Goal: Information Seeking & Learning: Learn about a topic

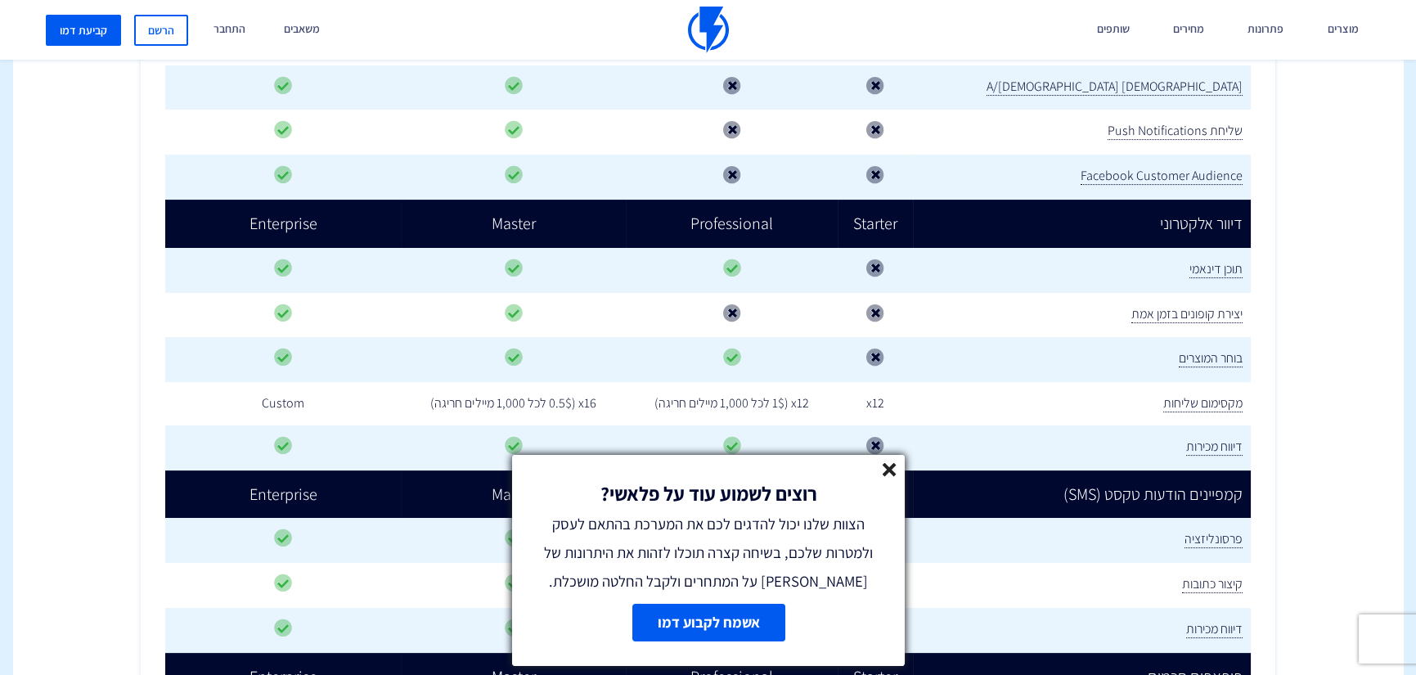
scroll to position [1314, 0]
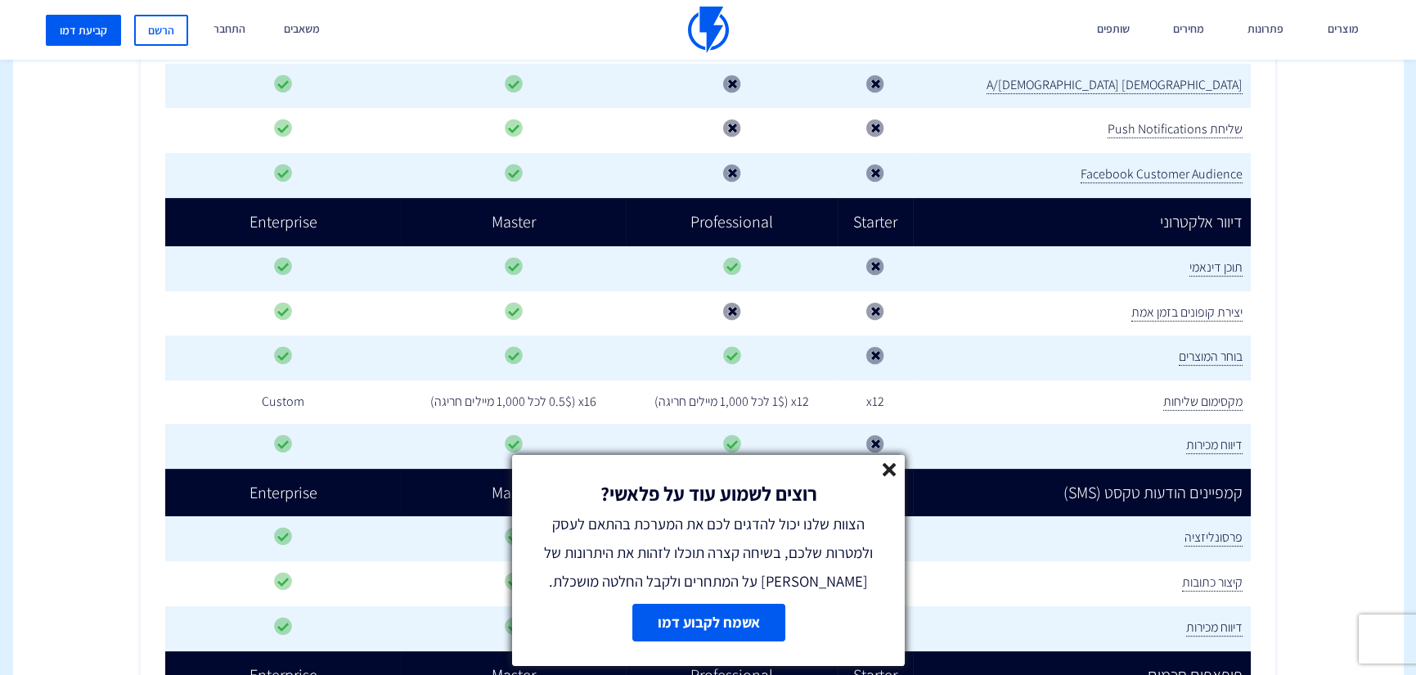
click at [884, 471] on line at bounding box center [889, 469] width 11 height 11
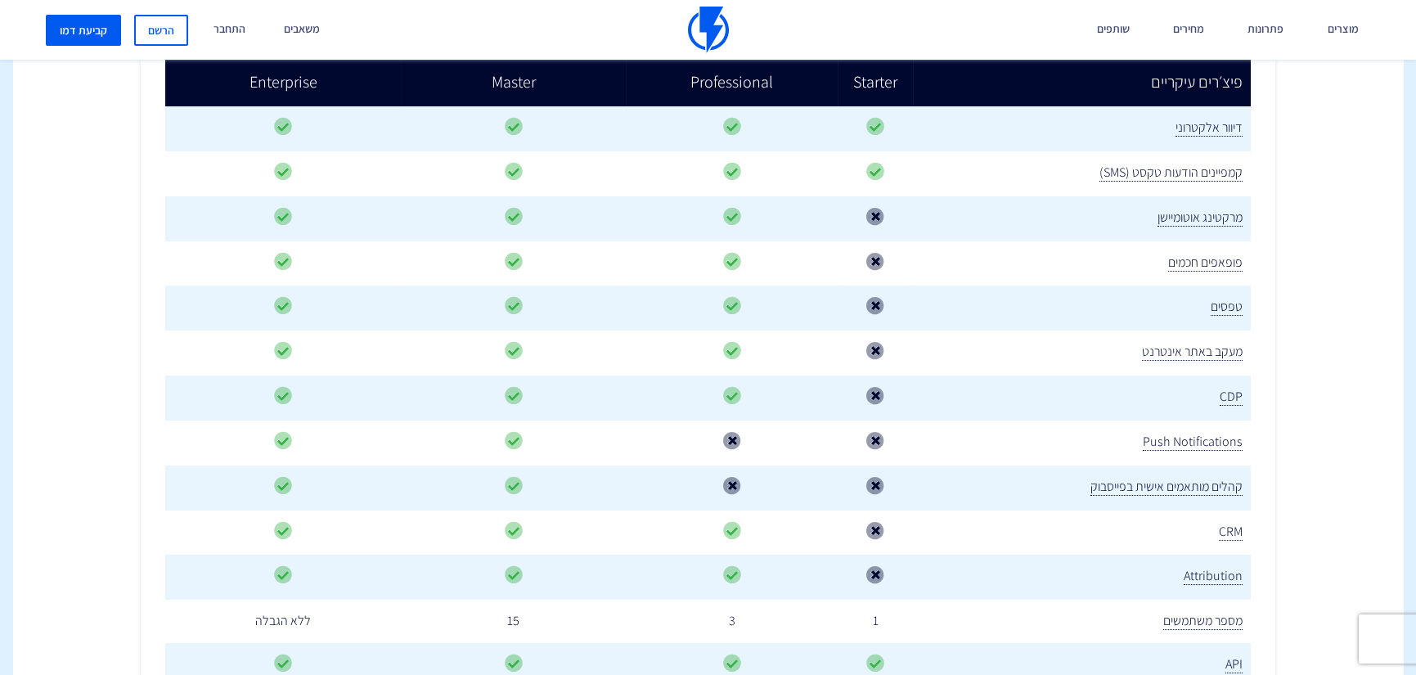
scroll to position [0, 0]
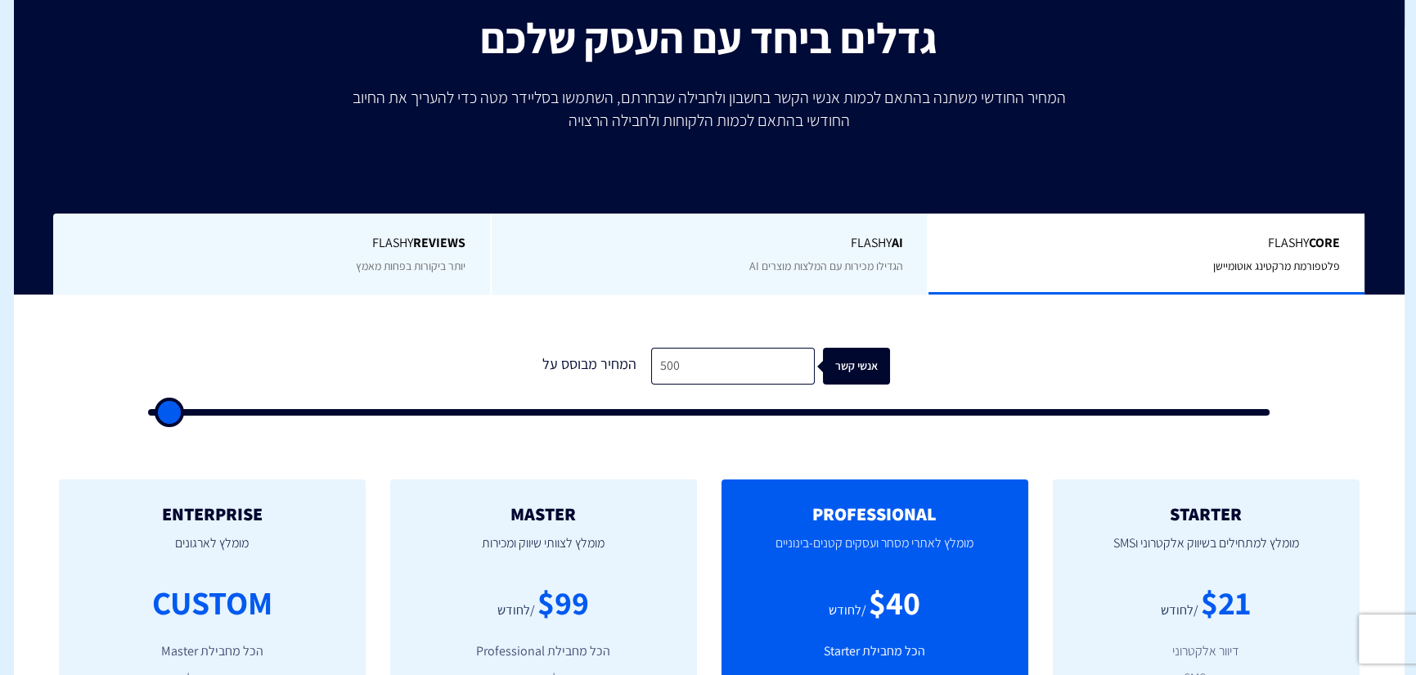
click at [619, 524] on p "מומלץ לצוותי שיווק ומכירות" at bounding box center [544, 552] width 258 height 56
type input "500"
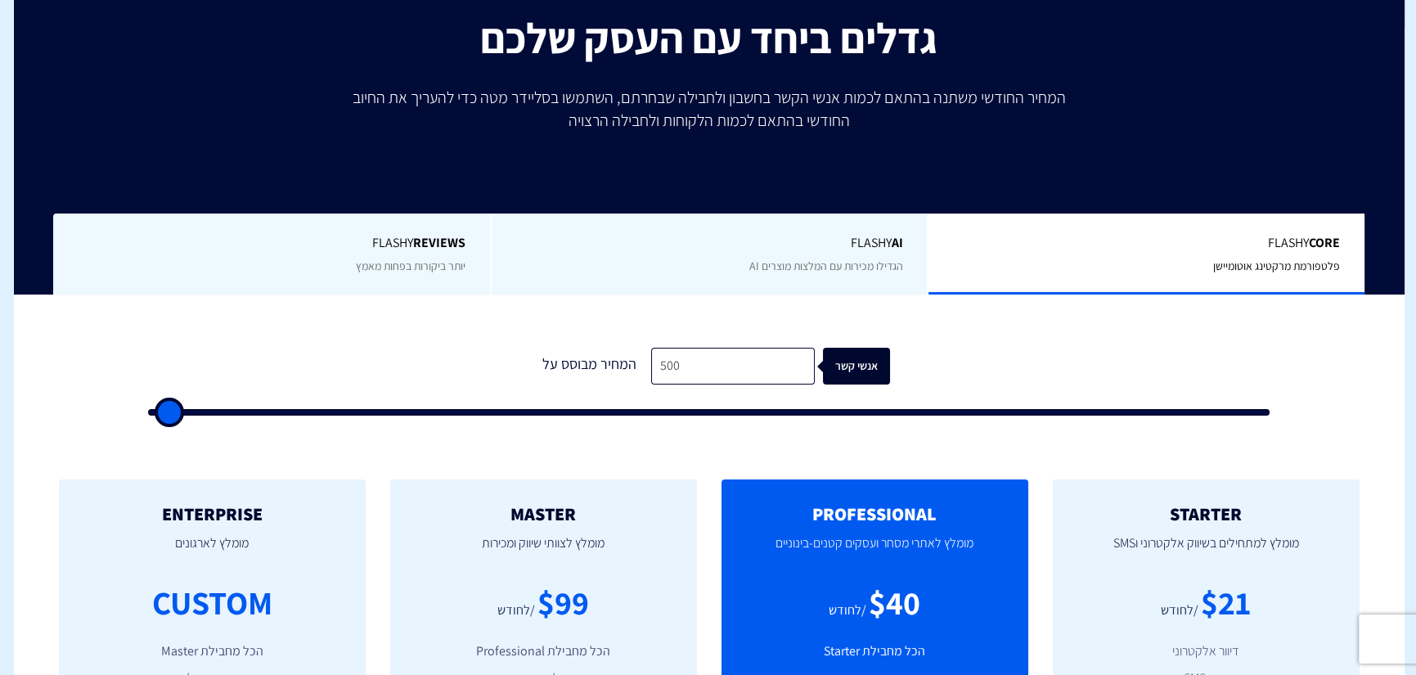
type input "500"
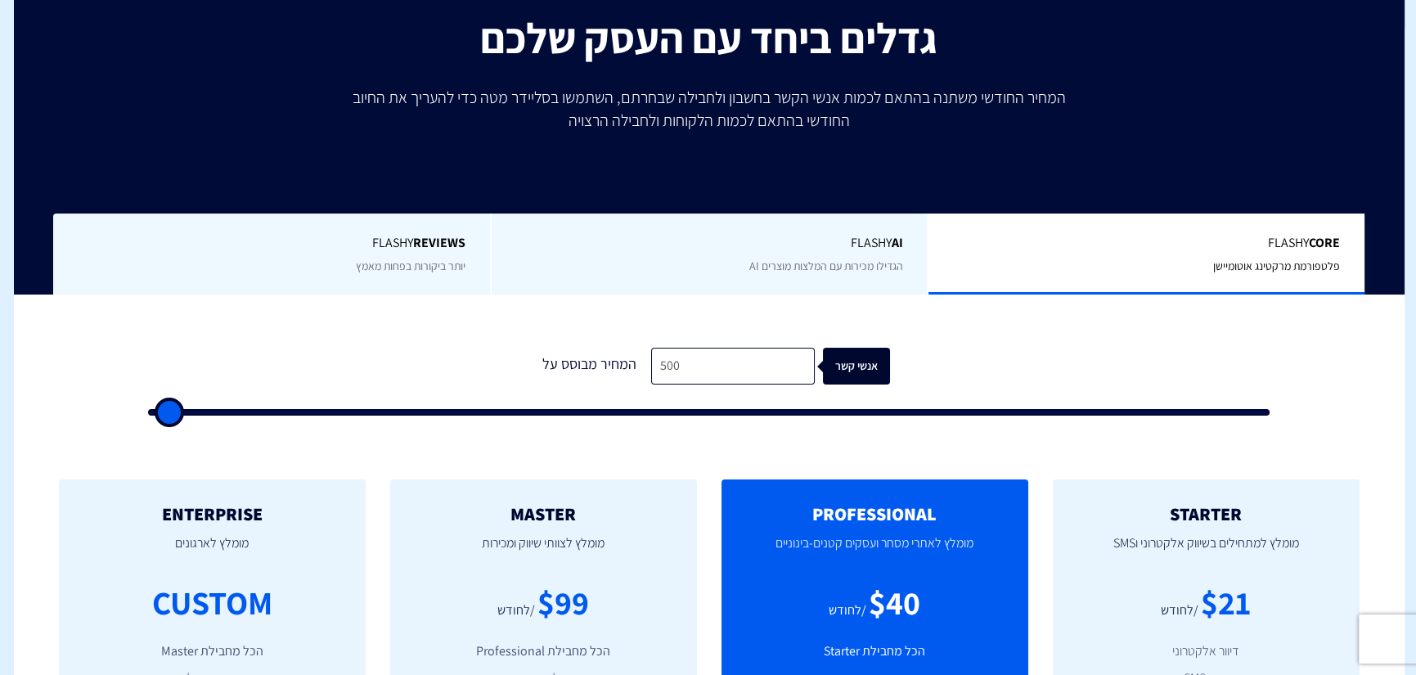
type input "500"
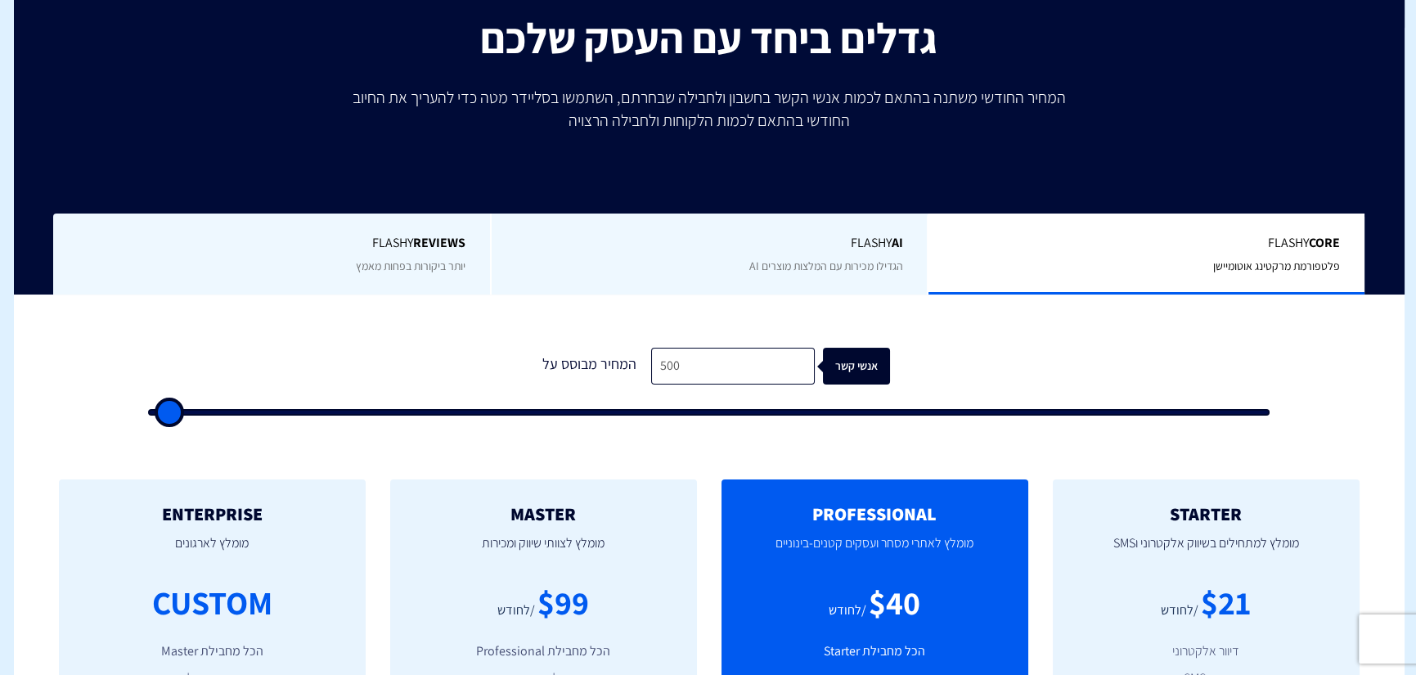
type input "500"
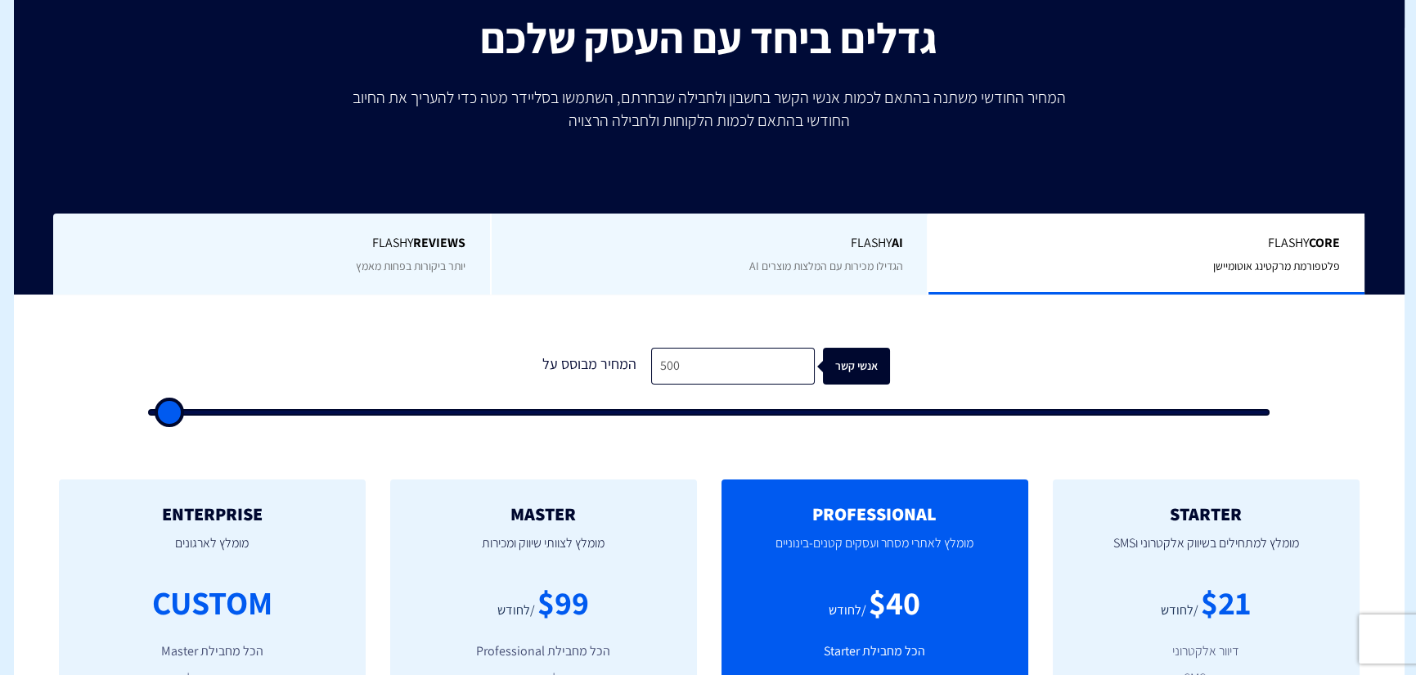
type input "500"
drag, startPoint x: 170, startPoint y: 403, endPoint x: 131, endPoint y: 403, distance: 39.3
click at [148, 409] on input "range" at bounding box center [709, 412] width 1122 height 7
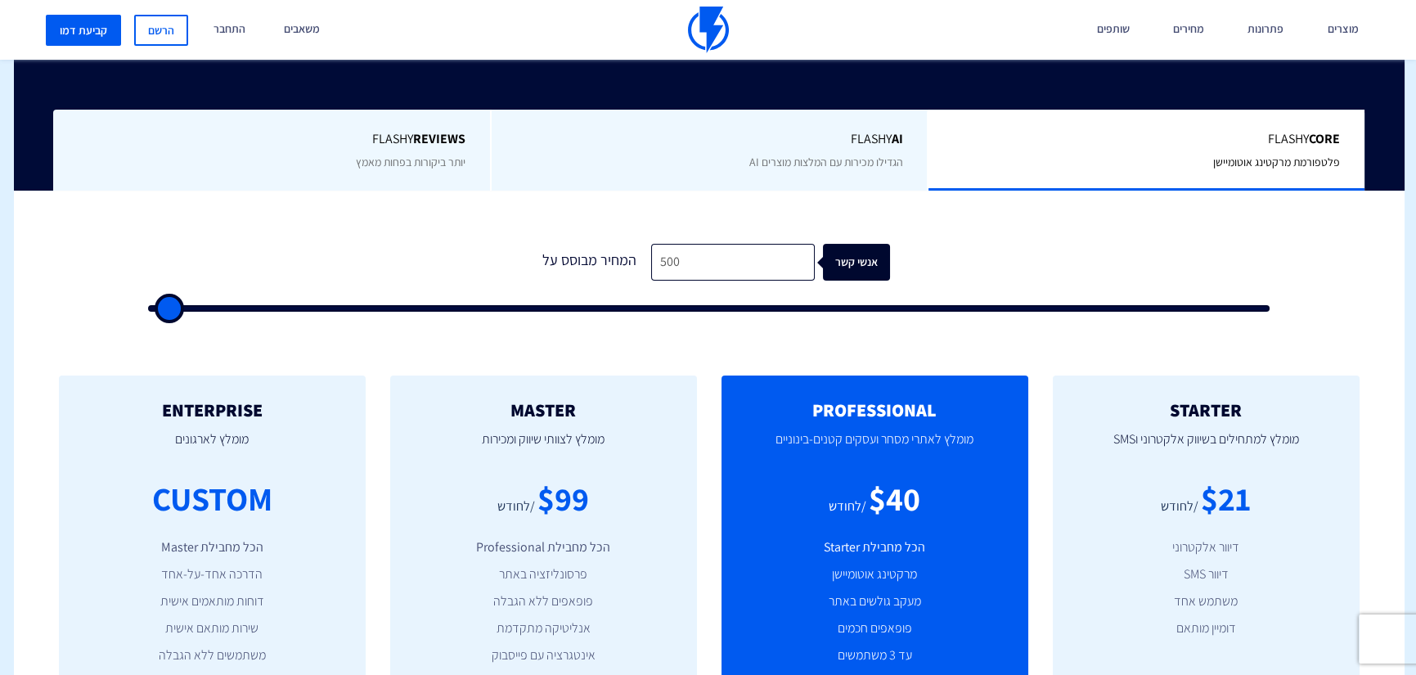
scroll to position [383, 0]
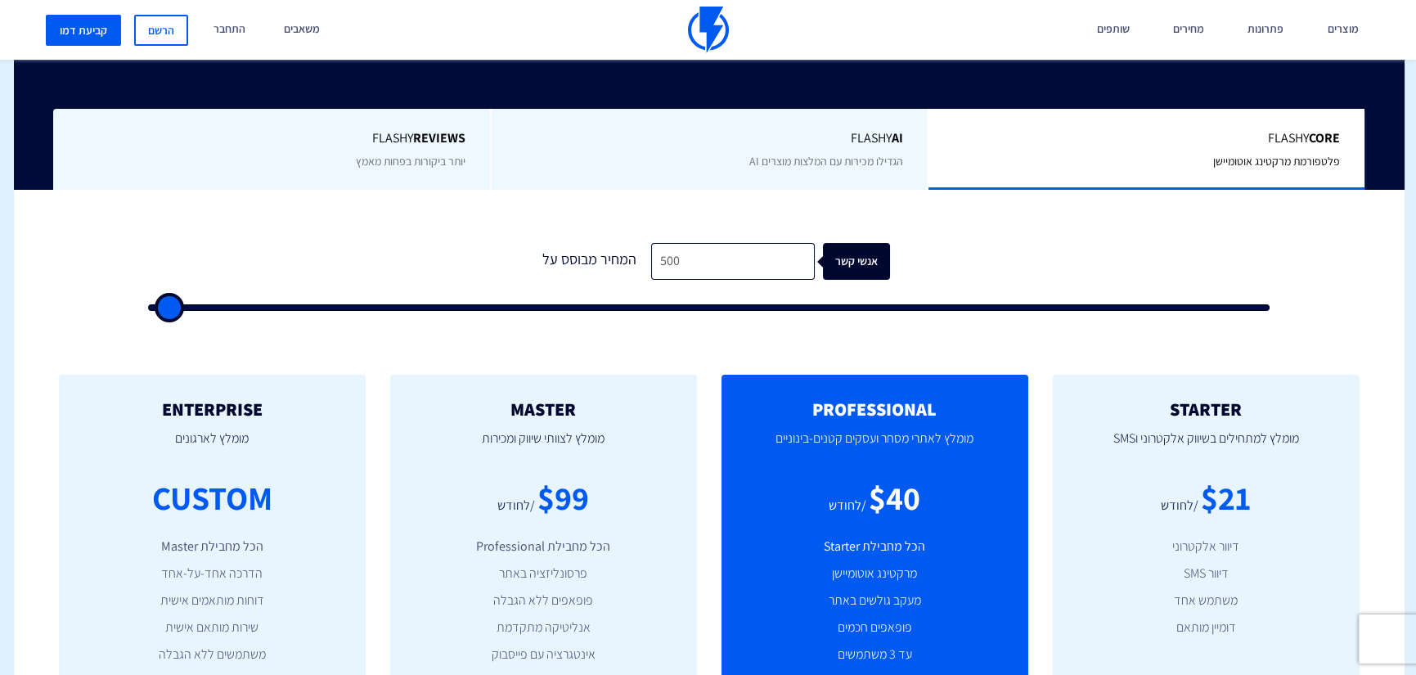
type input "1,000"
type input "1000"
type input "500"
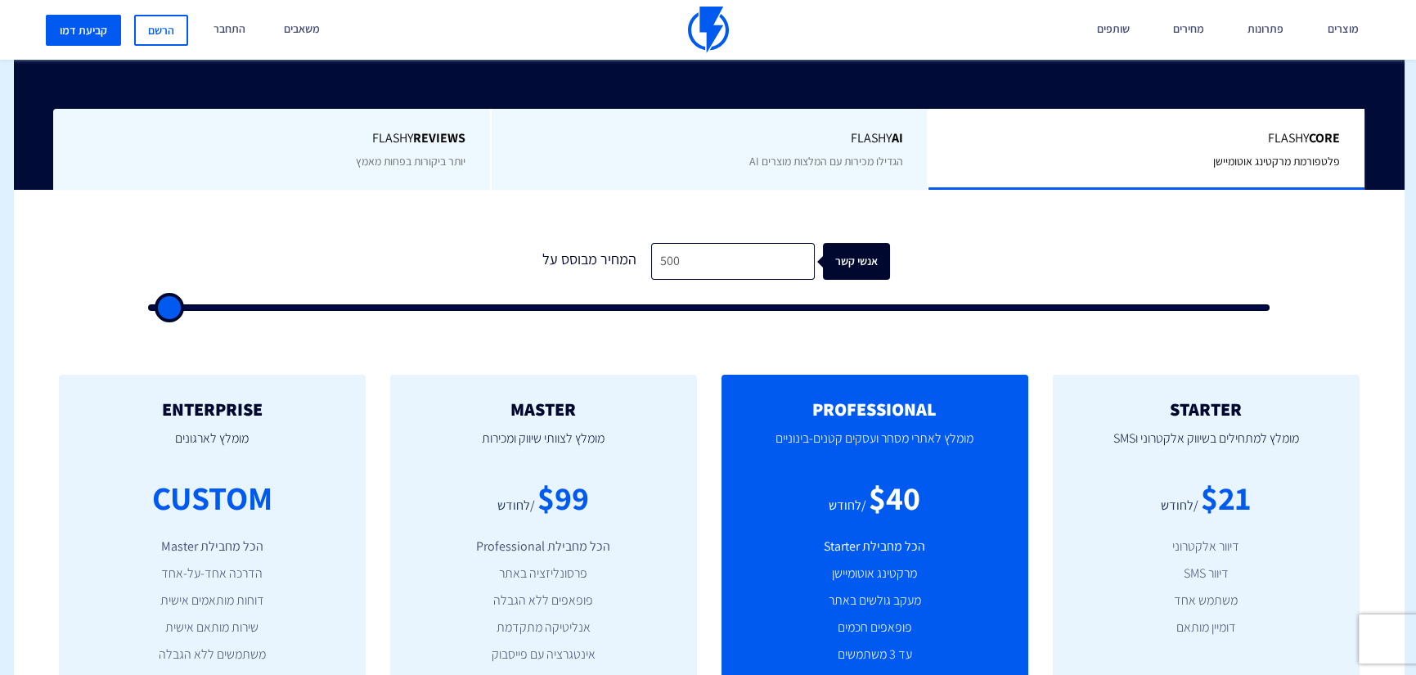
type input "500"
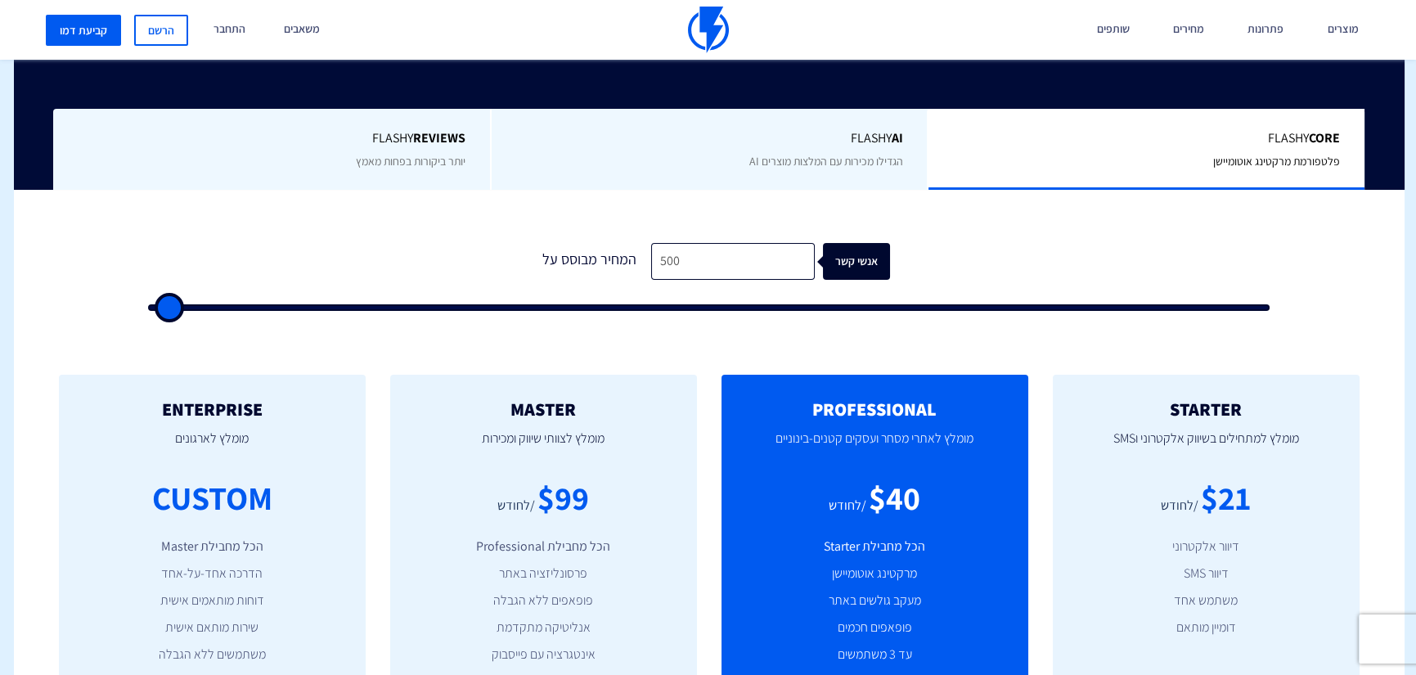
type input "500"
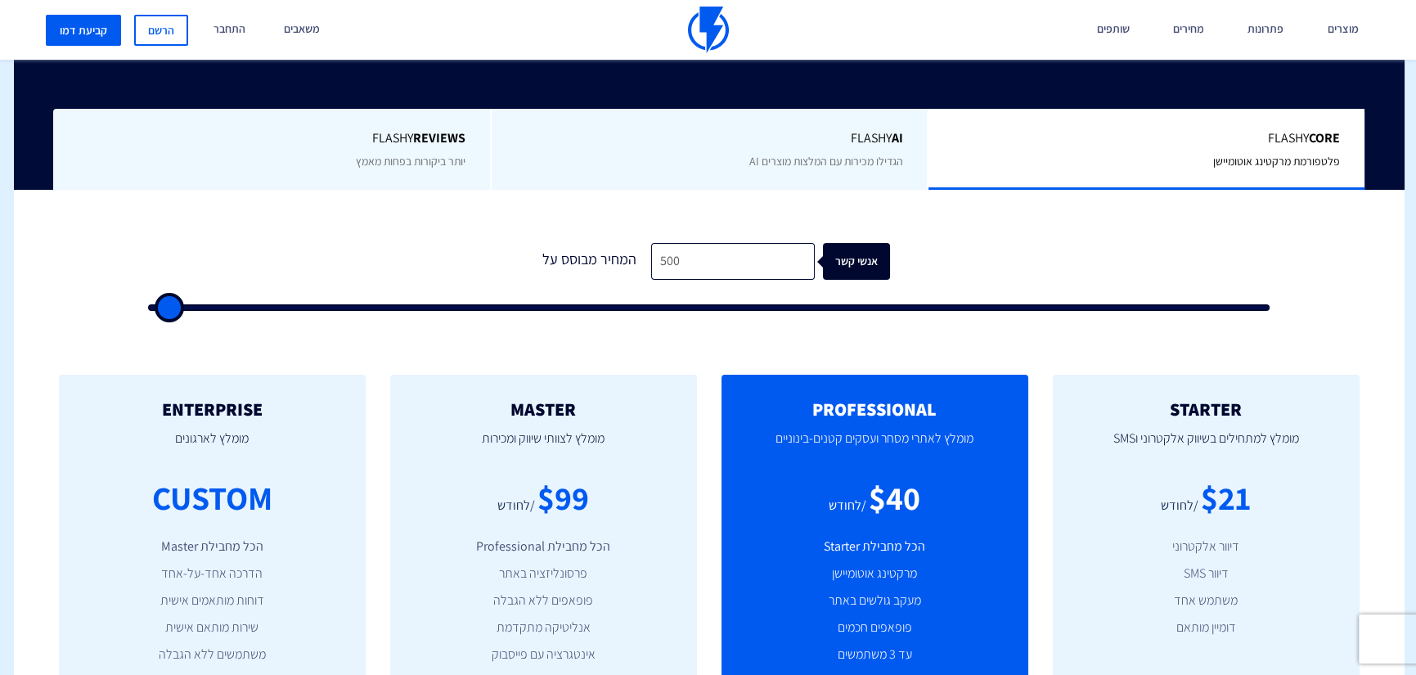
type input "500"
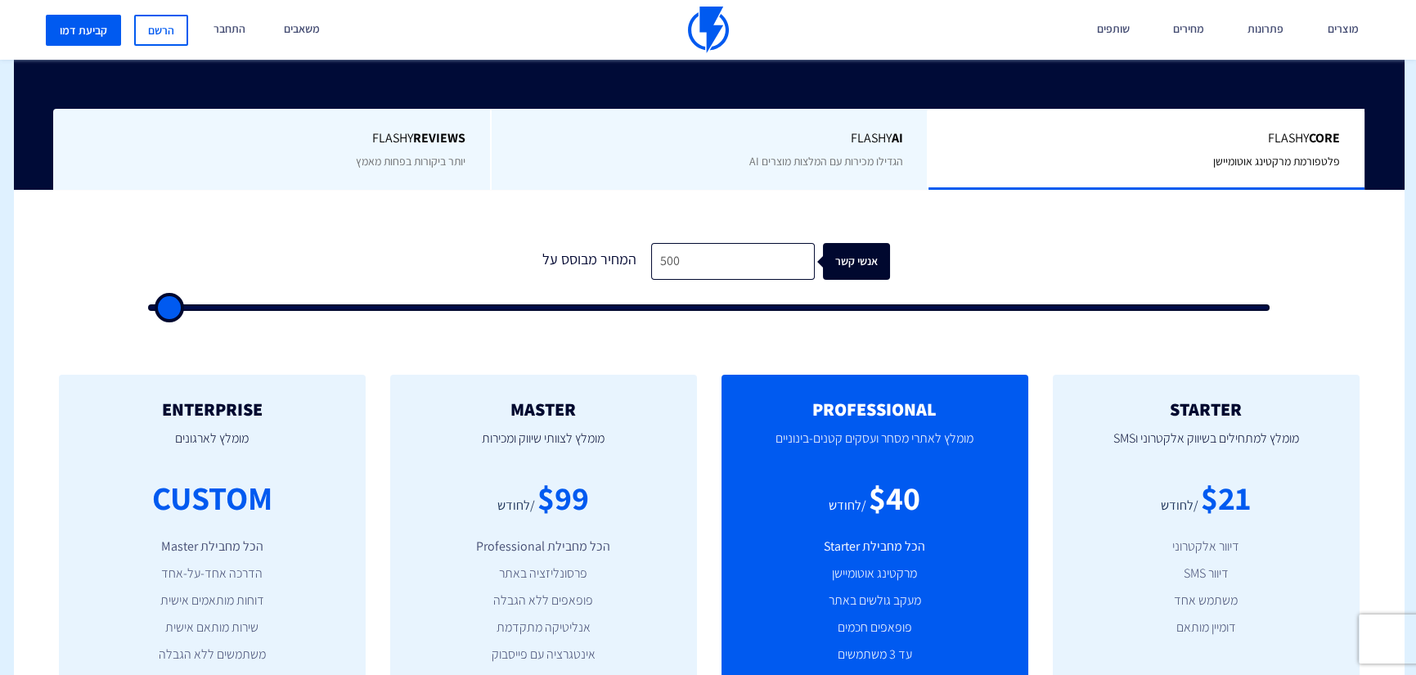
type input "500"
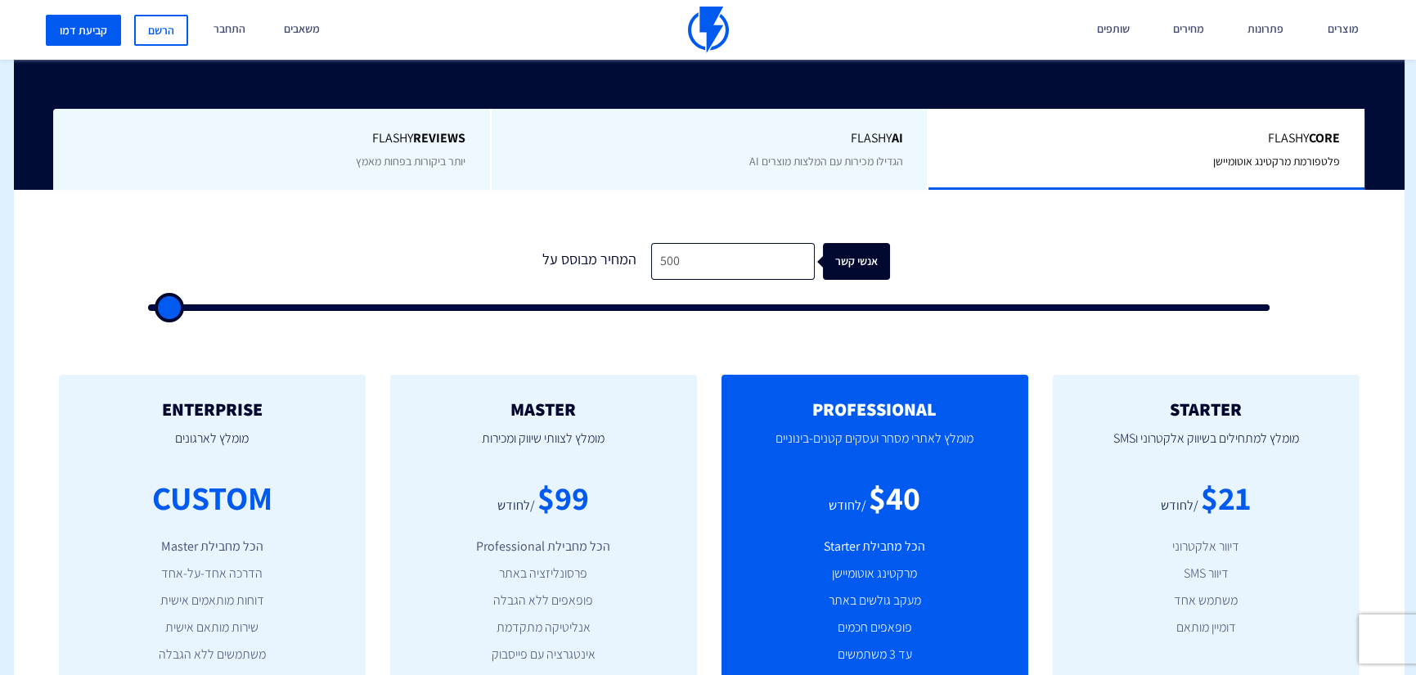
type input "500"
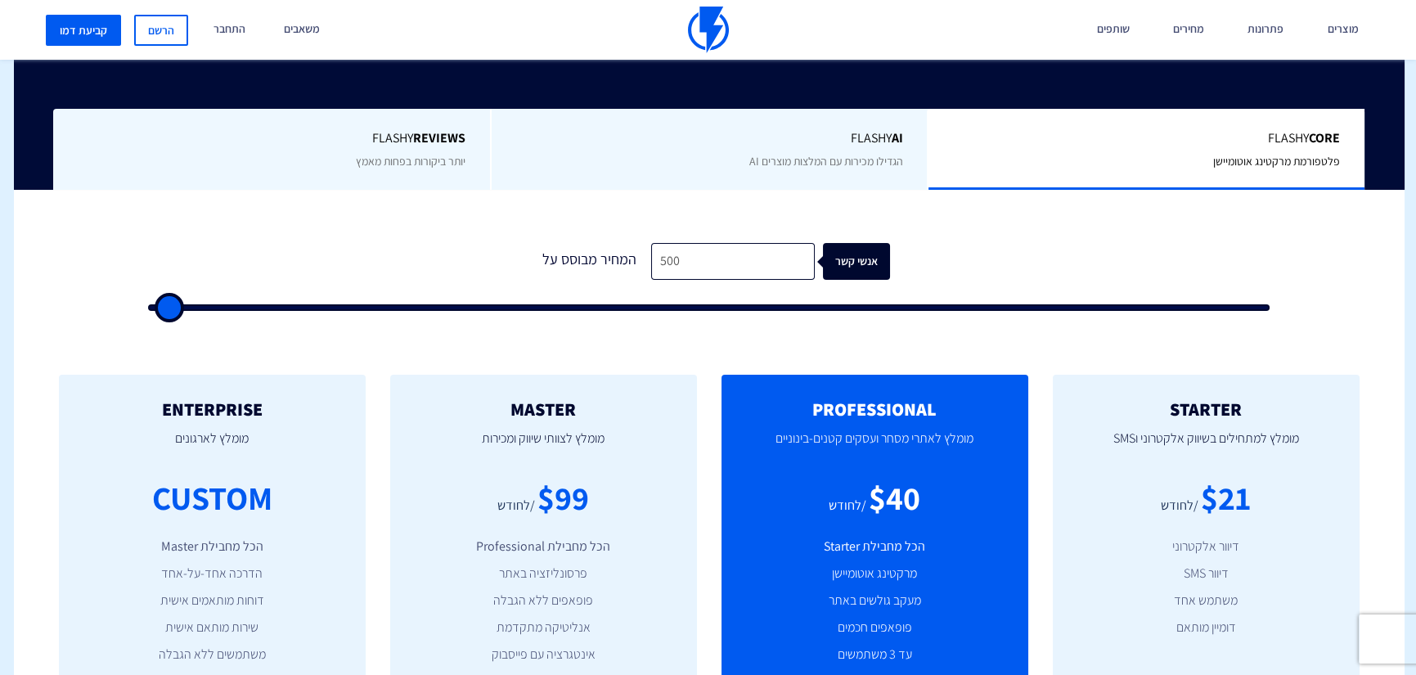
type input "500"
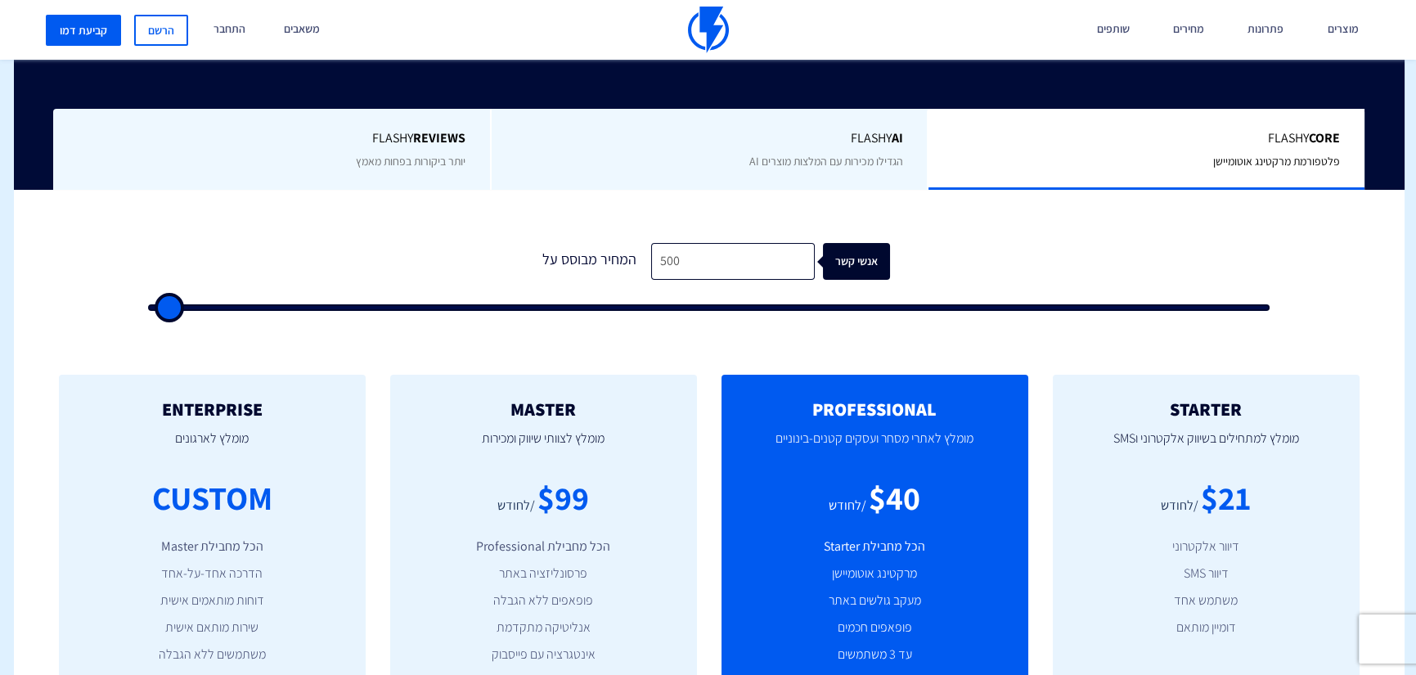
type input "500"
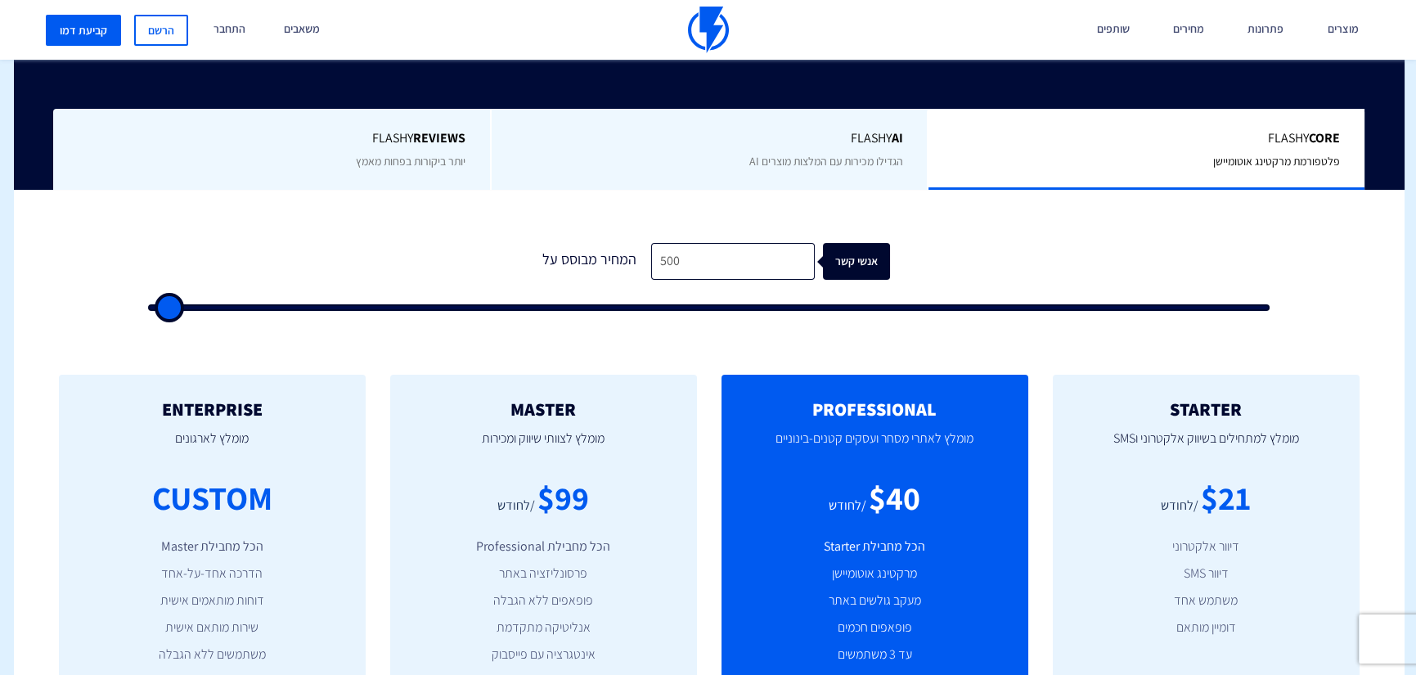
type input "500"
type input "1,000"
type input "1000"
type input "1,500"
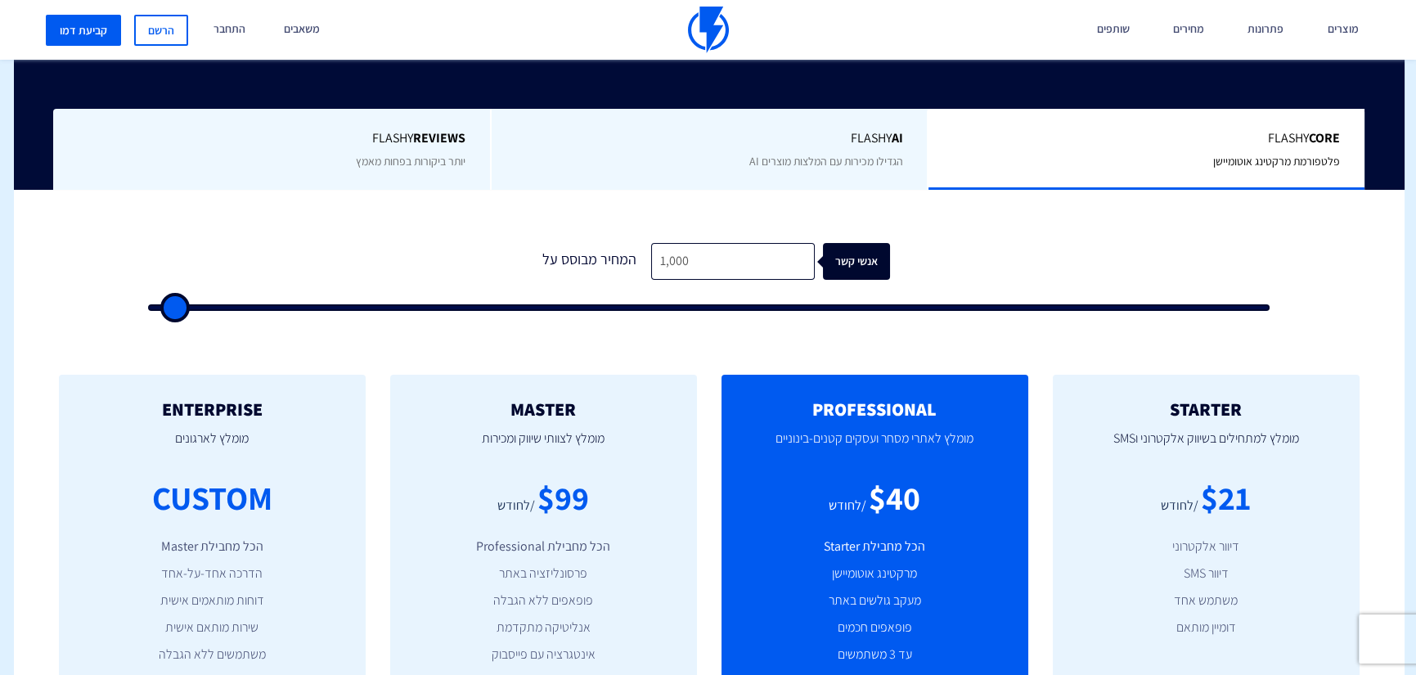
type input "1500"
type input "2,000"
type input "2000"
type input "2,500"
type input "2500"
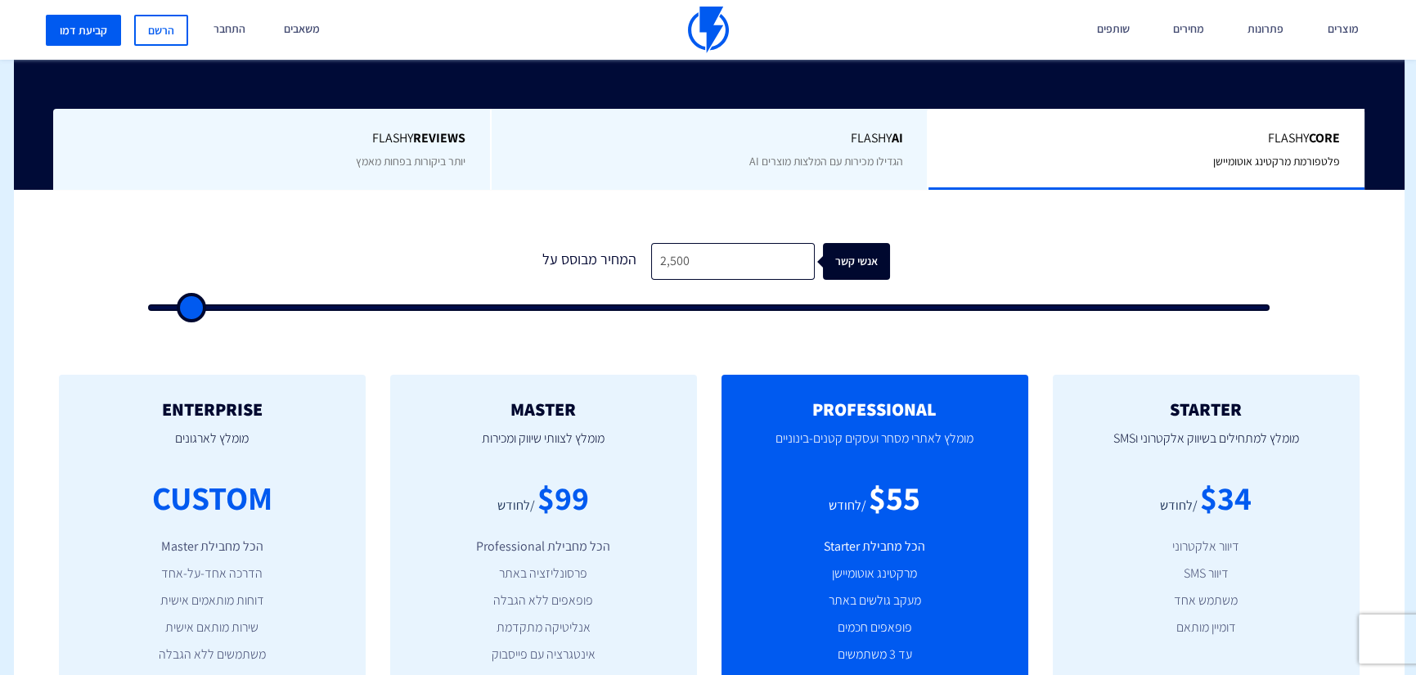
type input "3,000"
type input "3000"
type input "2,500"
type input "2500"
type input "2,000"
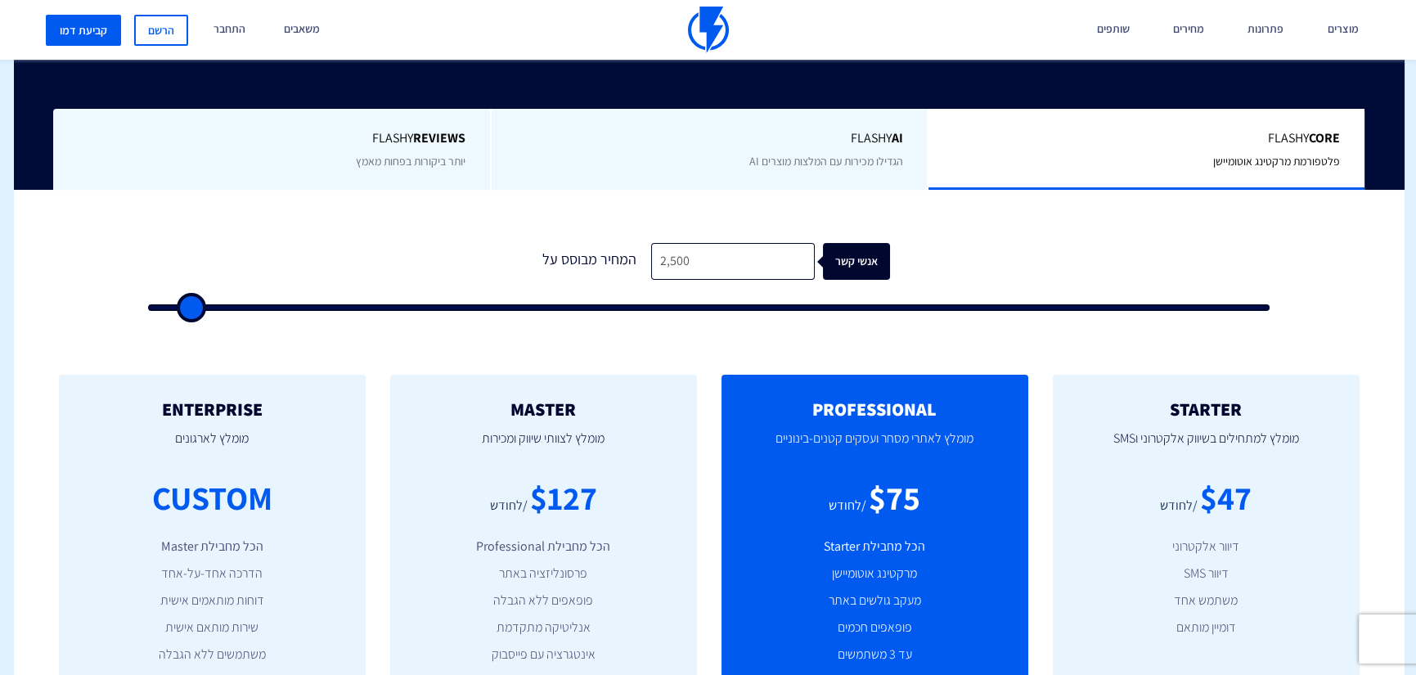
type input "2000"
type input "1,500"
type input "1500"
type input "1,000"
type input "1000"
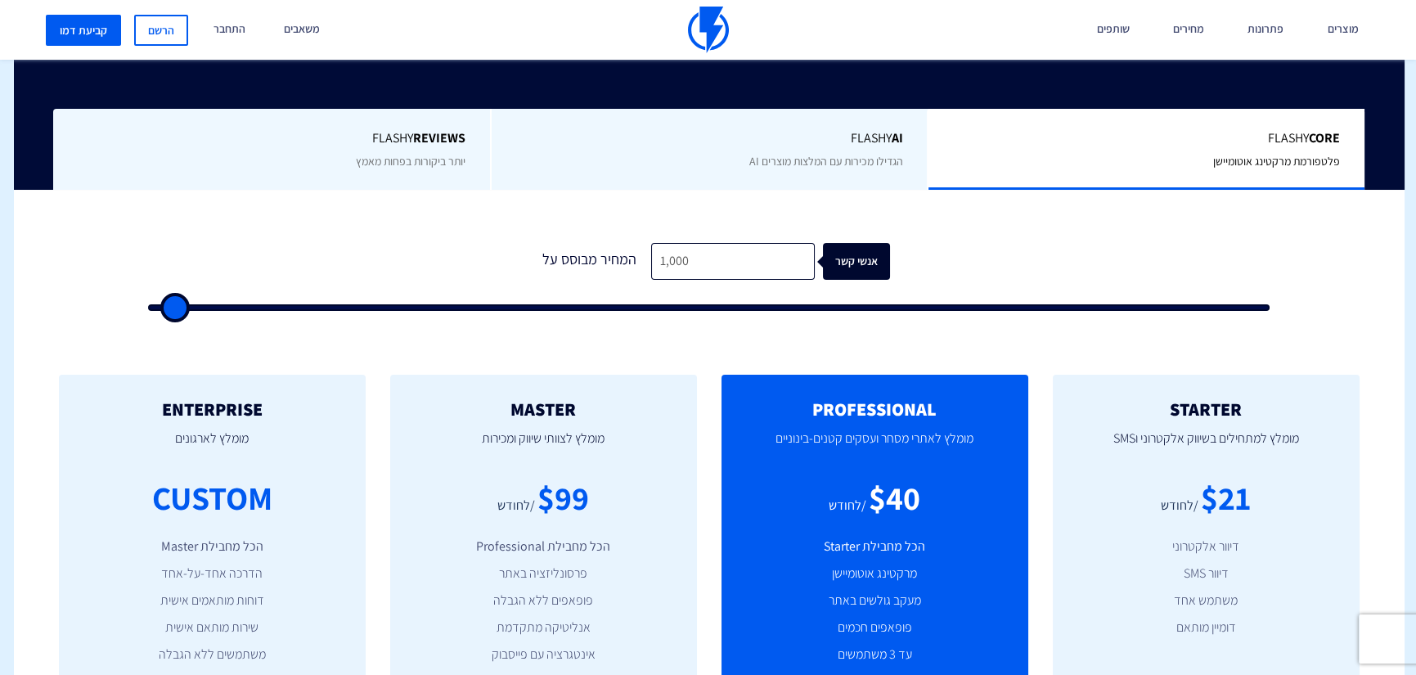
type input "1,500"
type input "1500"
type input "2,000"
type input "2000"
type input "2,500"
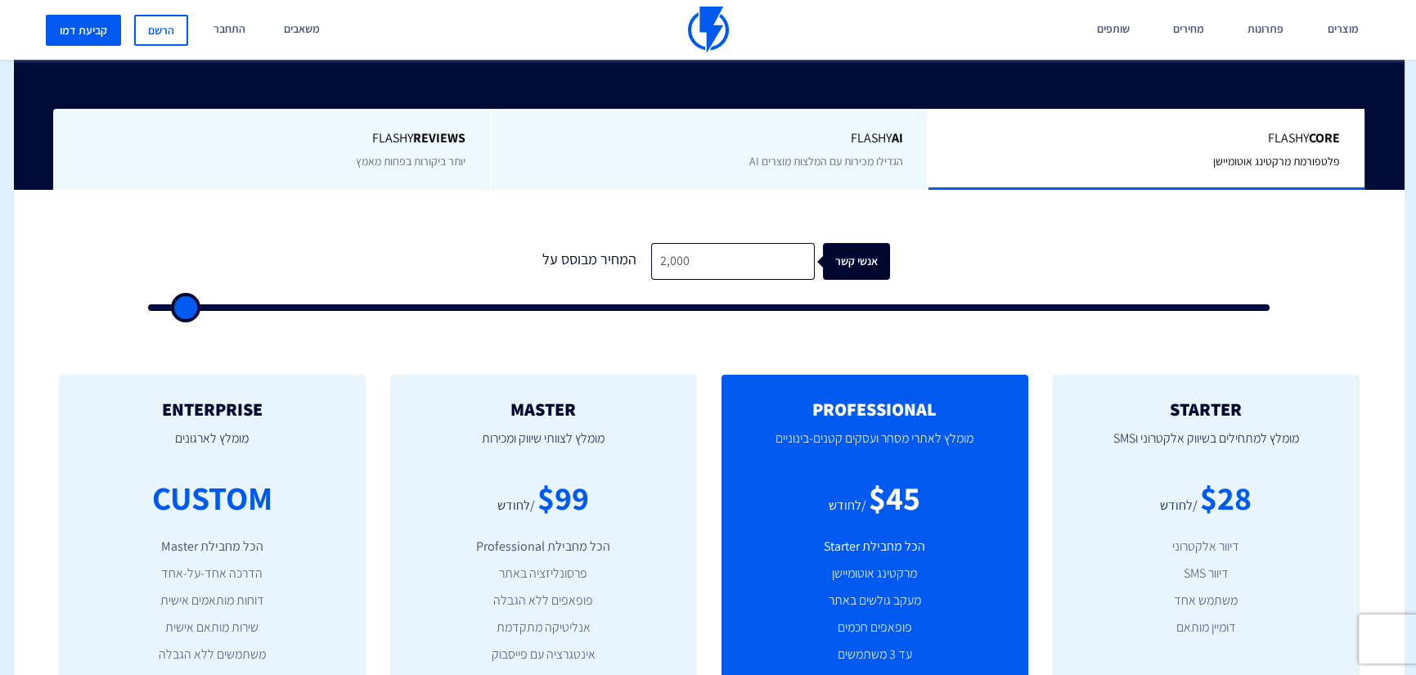
type input "2500"
type input "2,000"
type input "2000"
type input "2,500"
drag, startPoint x: 165, startPoint y: 309, endPoint x: 187, endPoint y: 309, distance: 22.1
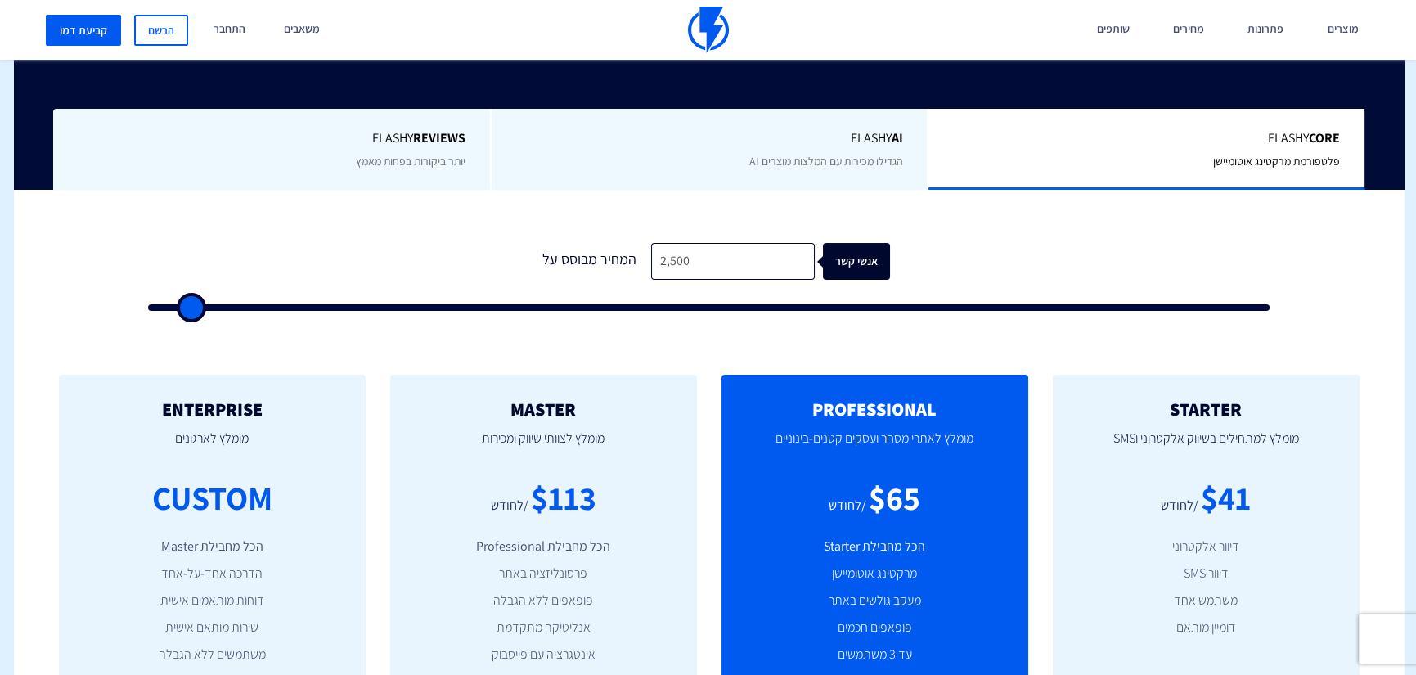
type input "2500"
click at [187, 309] on input "range" at bounding box center [709, 307] width 1122 height 7
type input "3,000"
type input "3000"
click at [196, 304] on input "range" at bounding box center [709, 307] width 1122 height 7
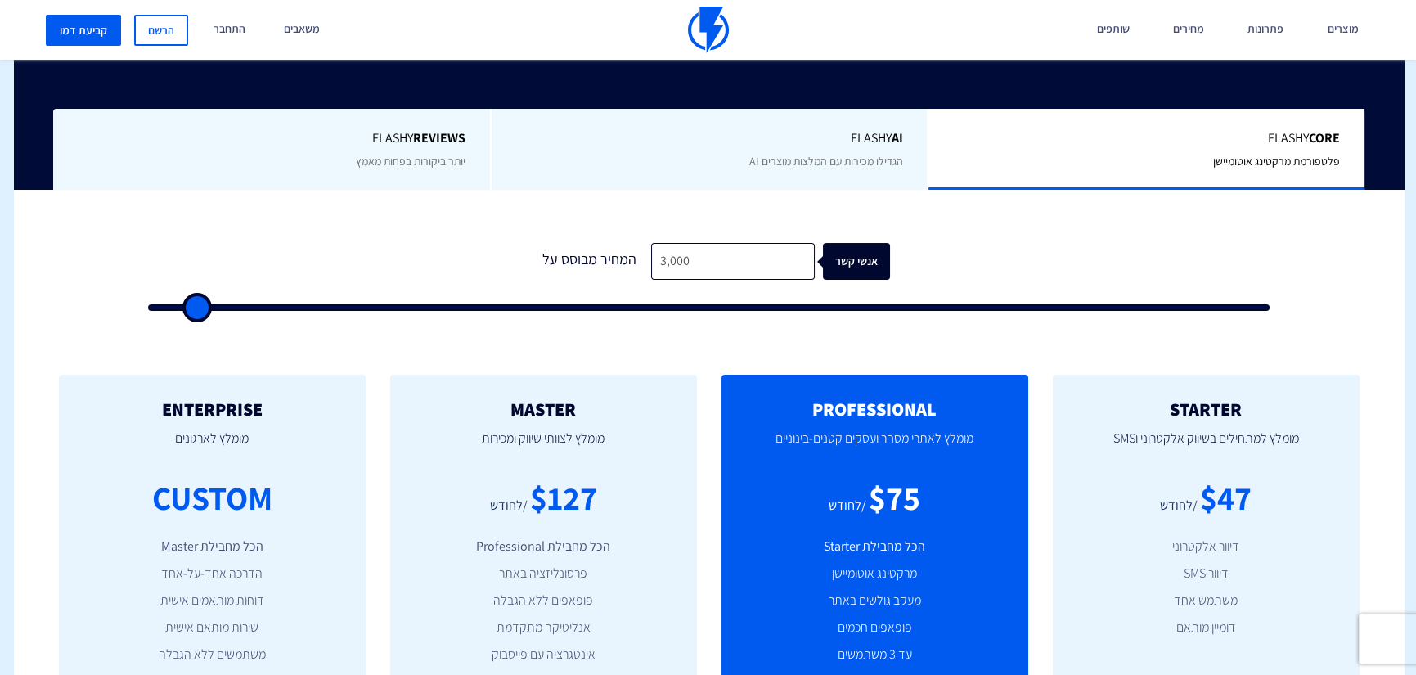
type input "3,500"
type input "3500"
type input "4,000"
type input "4000"
click at [205, 304] on input "range" at bounding box center [709, 307] width 1122 height 7
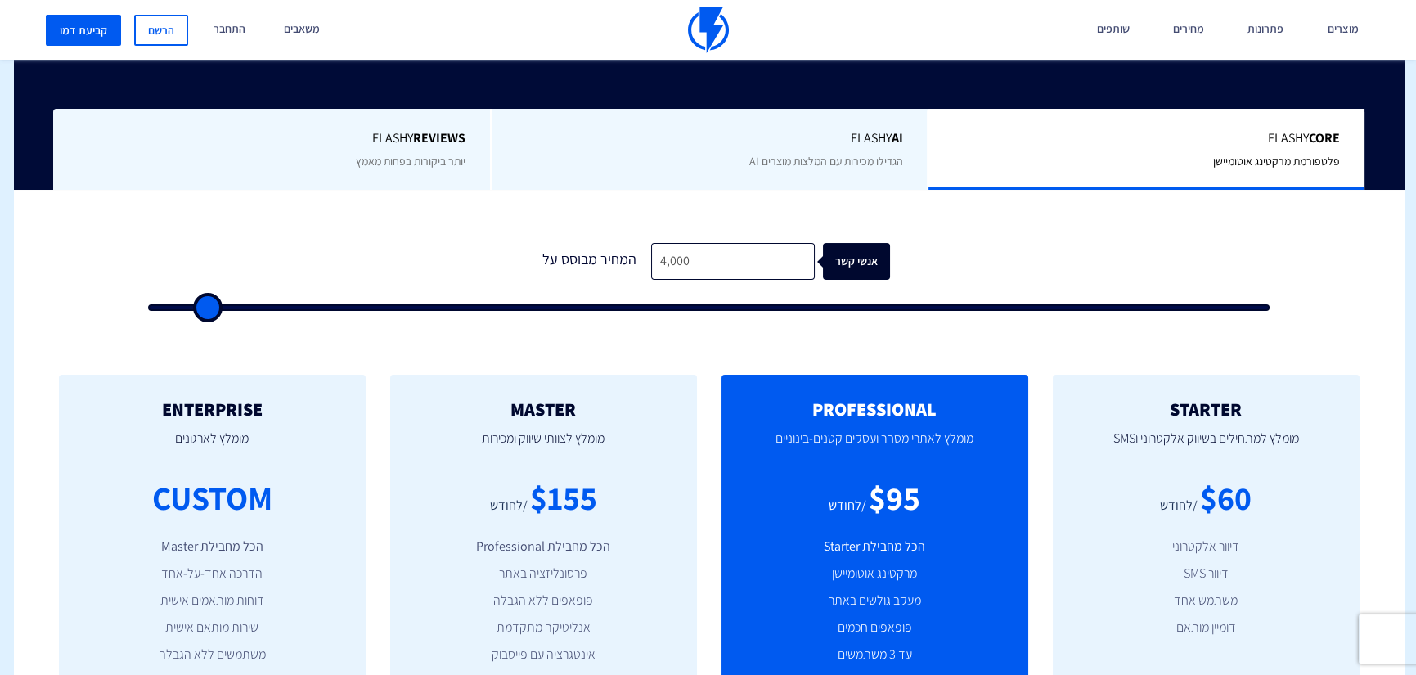
type input "3,500"
type input "3500"
type input "4,000"
type input "4000"
type input "4,500"
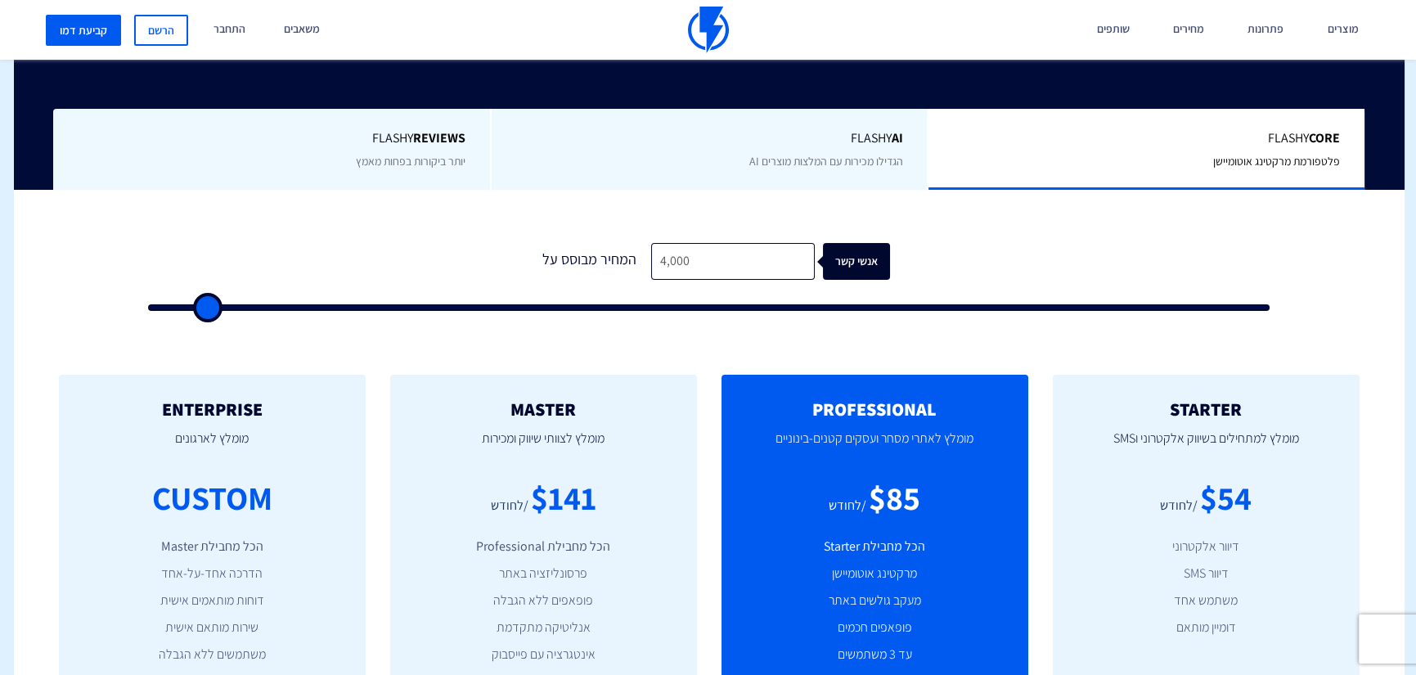
type input "4500"
type input "4,000"
type input "4000"
type input "4,500"
type input "4500"
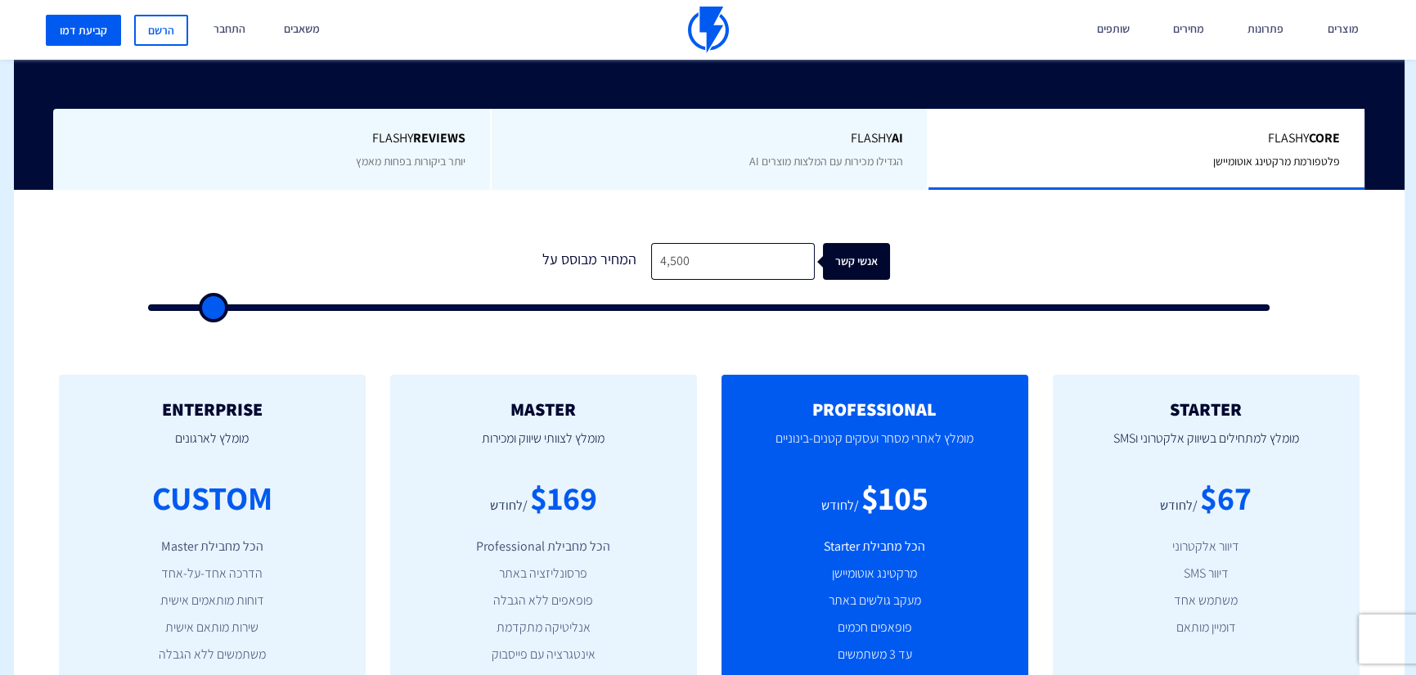
type input "5,000"
drag, startPoint x: 200, startPoint y: 304, endPoint x: 214, endPoint y: 307, distance: 14.3
type input "5000"
click at [214, 307] on input "range" at bounding box center [709, 307] width 1122 height 7
drag, startPoint x: 686, startPoint y: 259, endPoint x: 634, endPoint y: 259, distance: 52.4
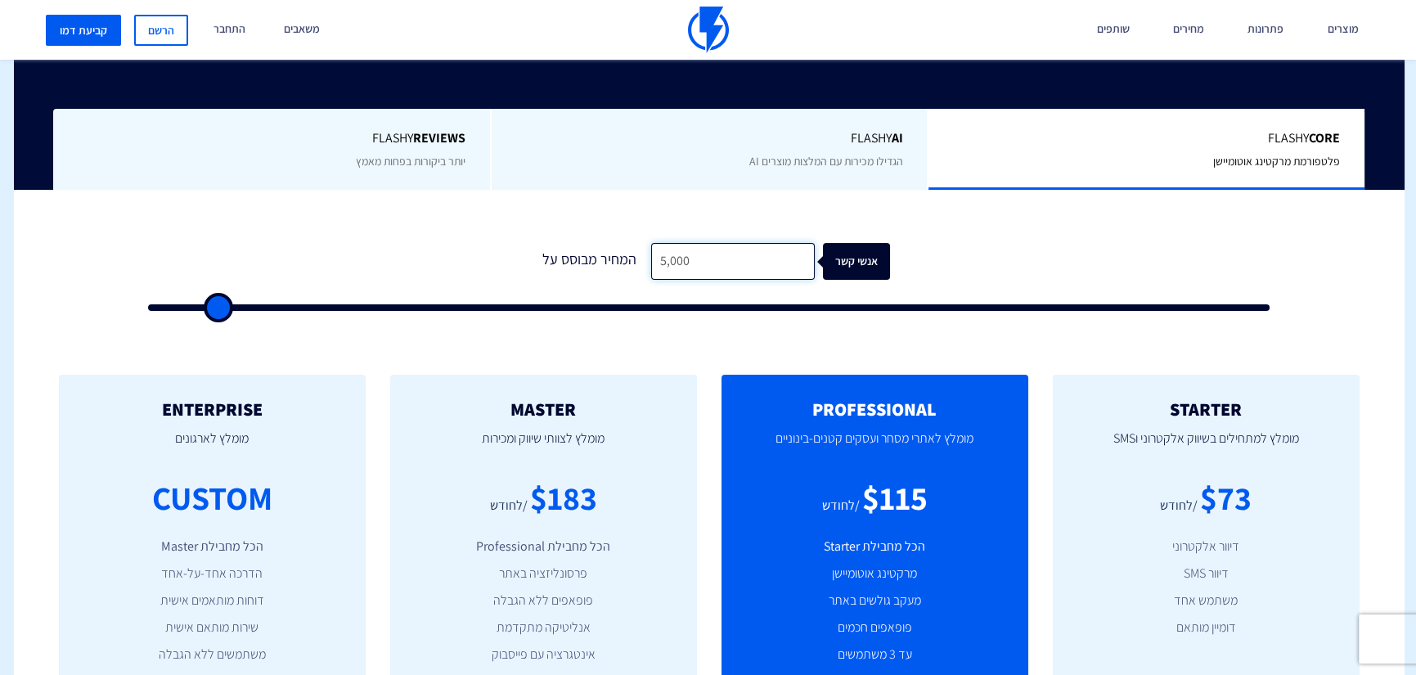
click at [634, 259] on div "המחיר מבוסס על 5,000 אנשי קשר" at bounding box center [709, 261] width 362 height 37
type input "2"
type input "500"
type input "20"
type input "500"
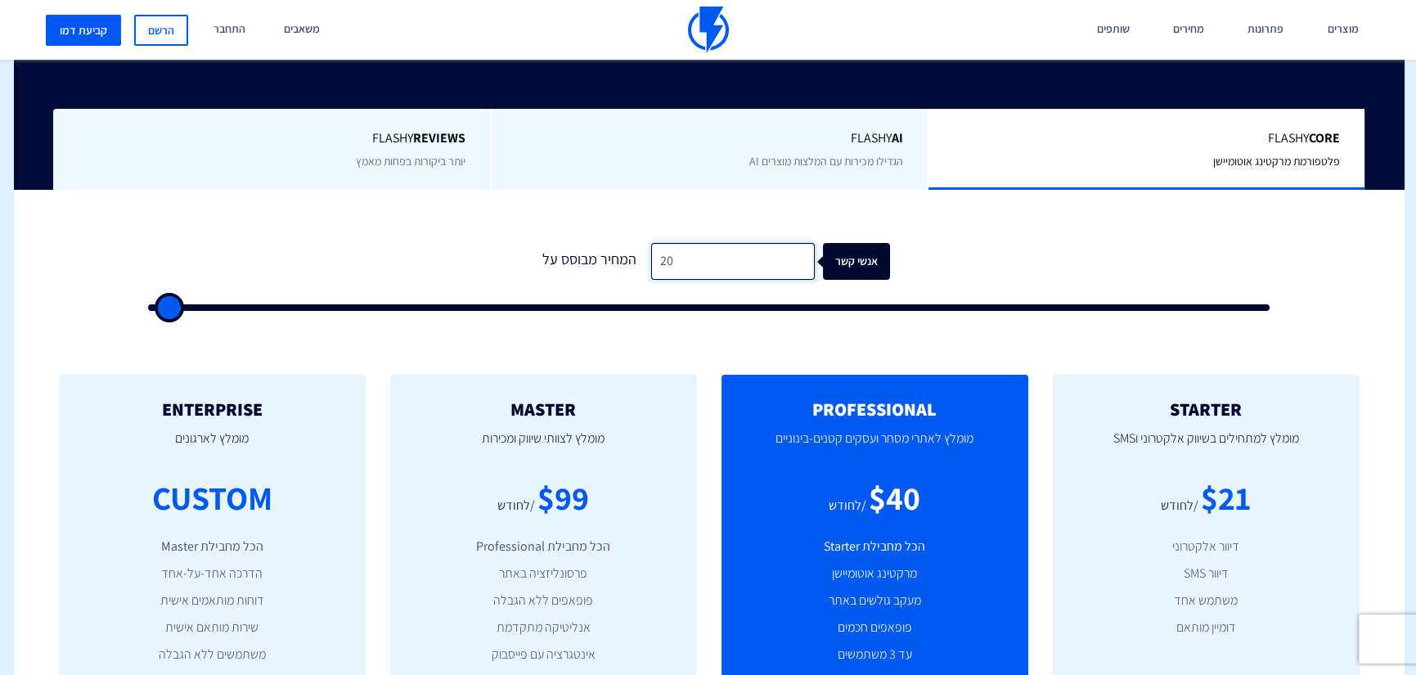
type input "200"
type input "500"
type input "2,000"
type input "2000"
type input "20,000"
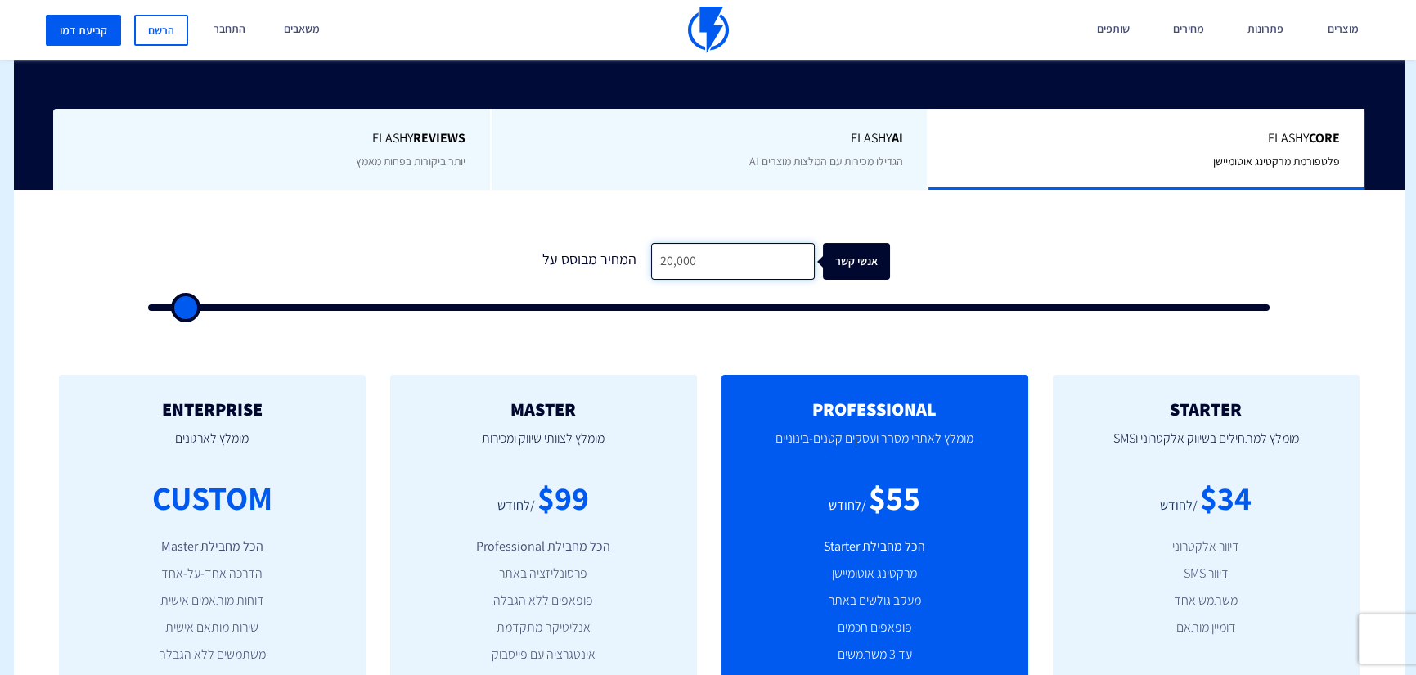
type input "20000"
type input "20,000"
type input "19500"
type input "19,000"
type input "19000"
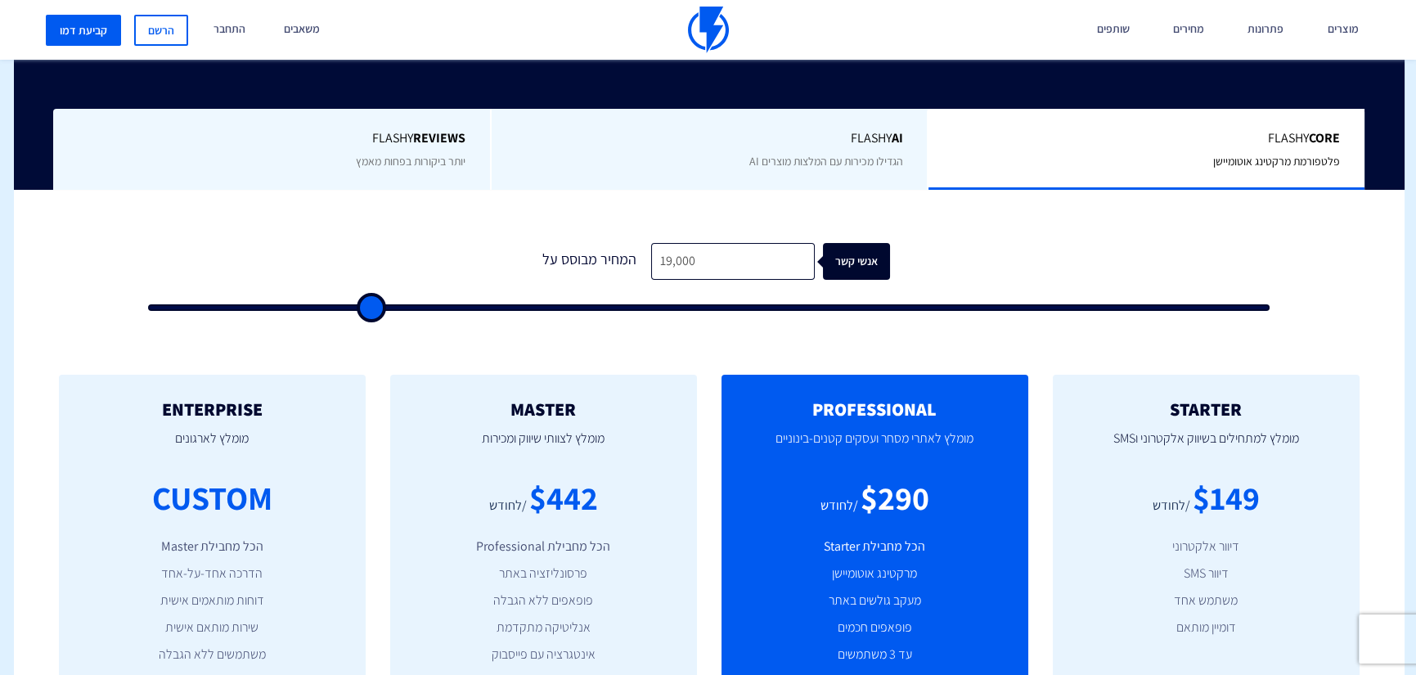
type input "18,500"
type input "18500"
type input "19,000"
drag, startPoint x: 384, startPoint y: 309, endPoint x: 370, endPoint y: 305, distance: 14.5
type input "19000"
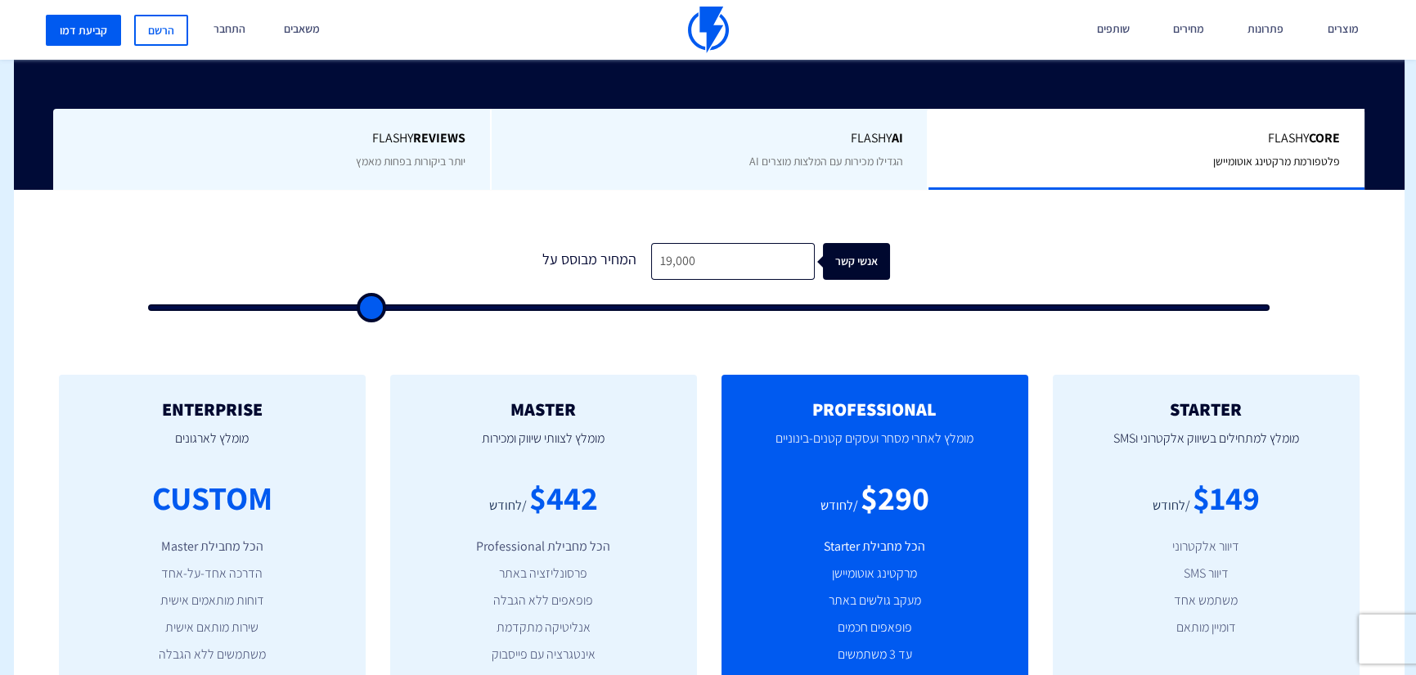
click at [370, 305] on input "range" at bounding box center [709, 307] width 1122 height 7
type input "18,500"
type input "18500"
type input "18,000"
drag, startPoint x: 371, startPoint y: 303, endPoint x: 359, endPoint y: 303, distance: 12.3
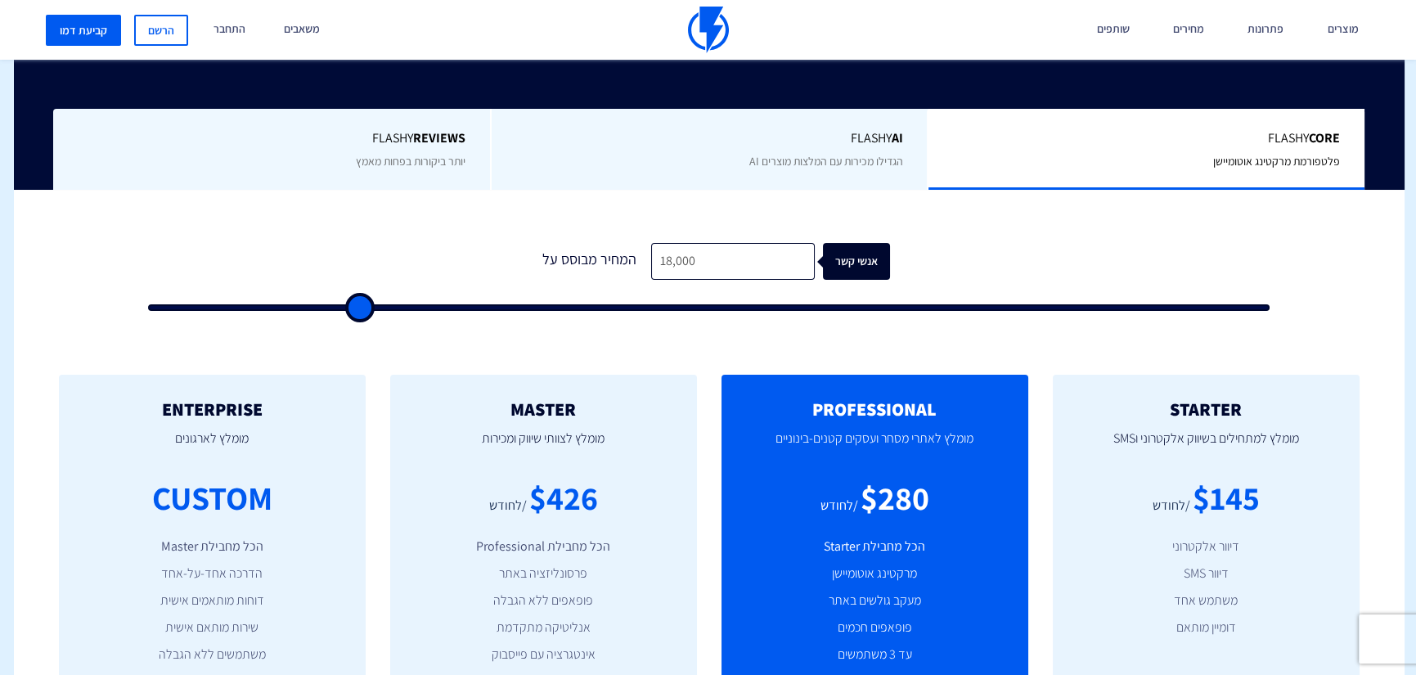
type input "18000"
click at [359, 304] on input "range" at bounding box center [709, 307] width 1122 height 7
type input "17,000"
type input "17000"
type input "16,500"
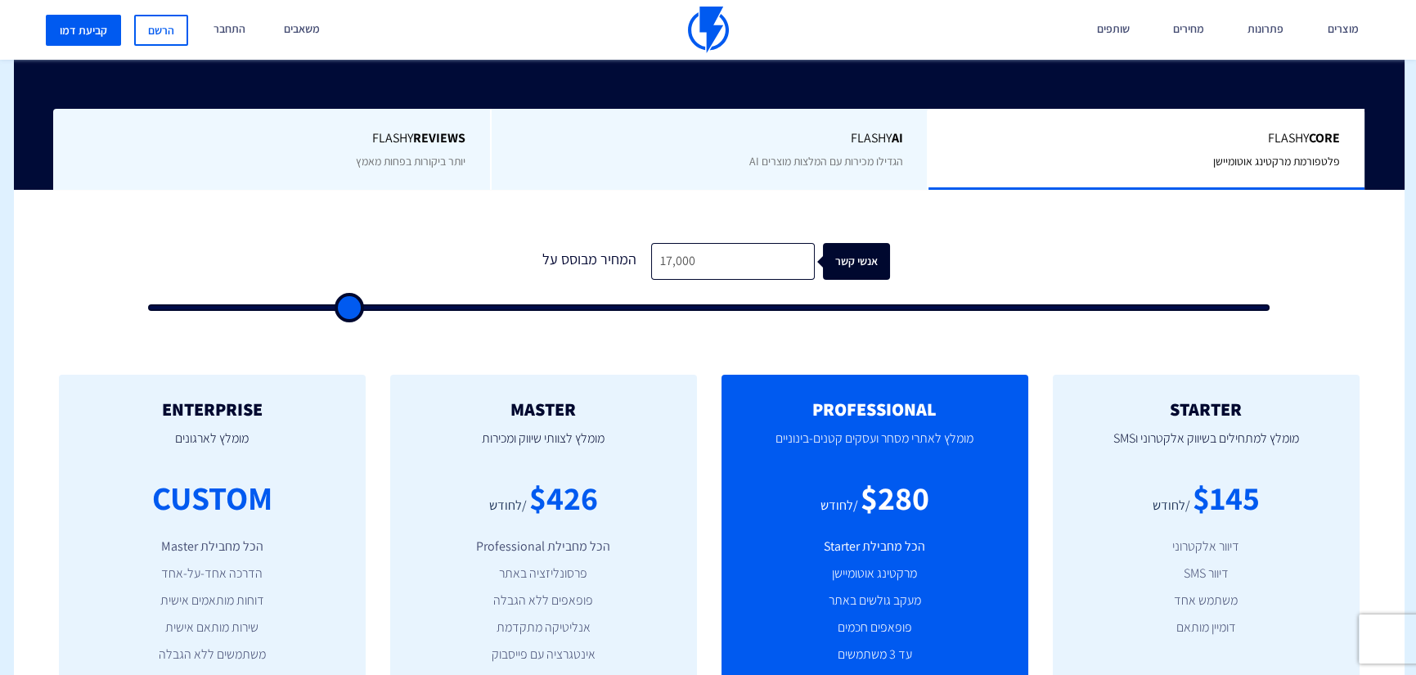
type input "16500"
type input "16,000"
type input "16000"
type input "15,500"
type input "15500"
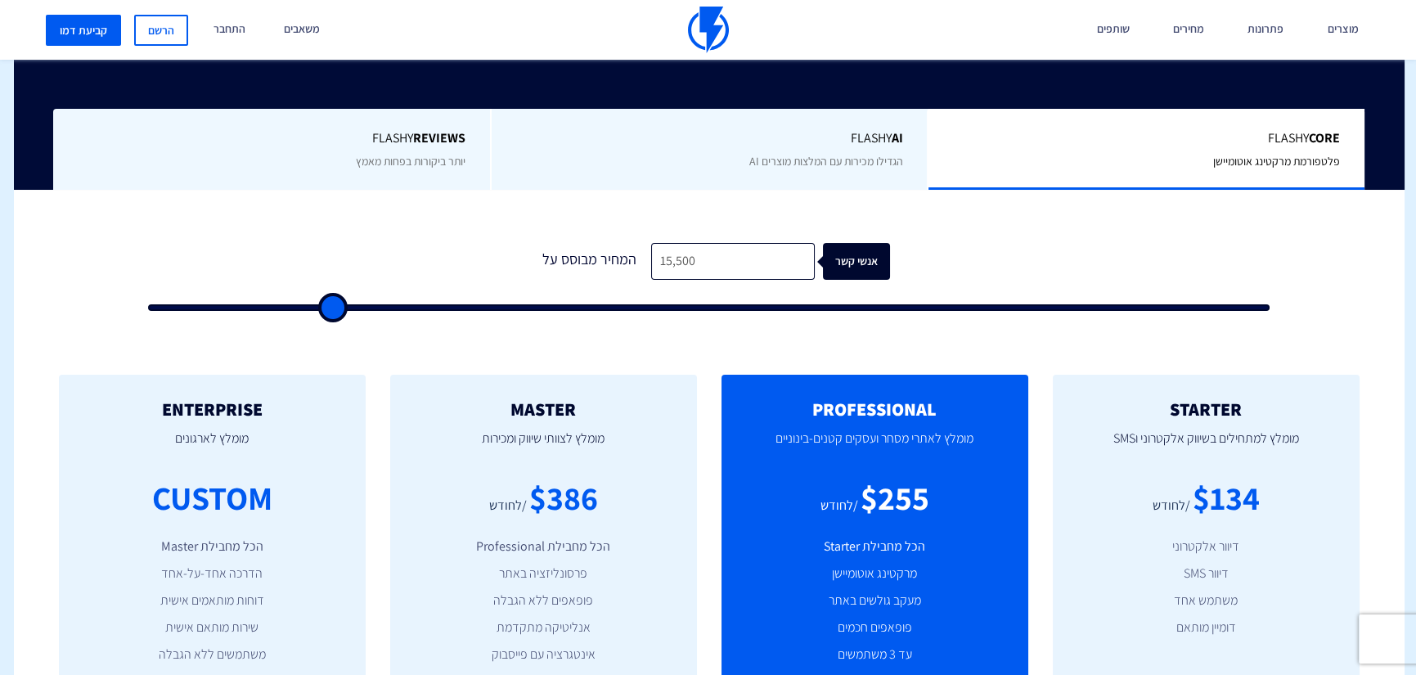
type input "15,000"
type input "15000"
type input "14,500"
type input "14500"
type input "14,000"
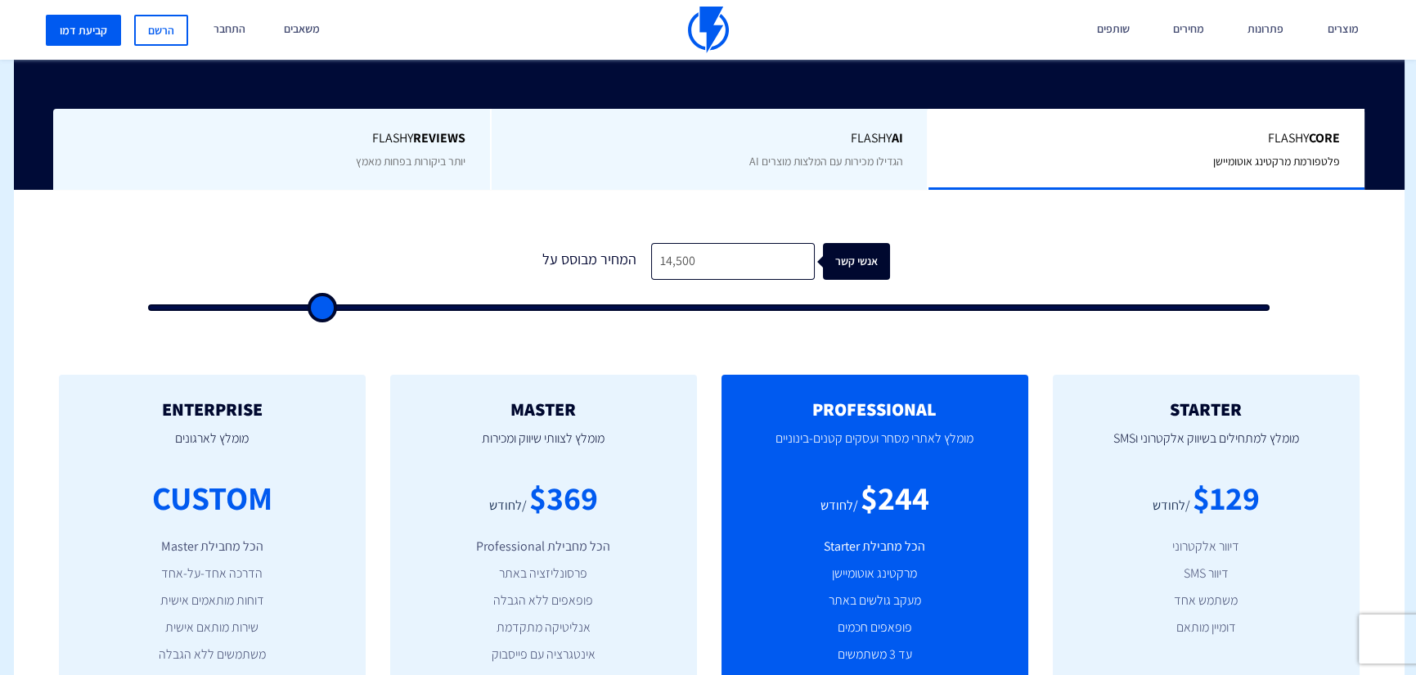
type input "14000"
type input "13,500"
type input "13500"
type input "13,000"
type input "13000"
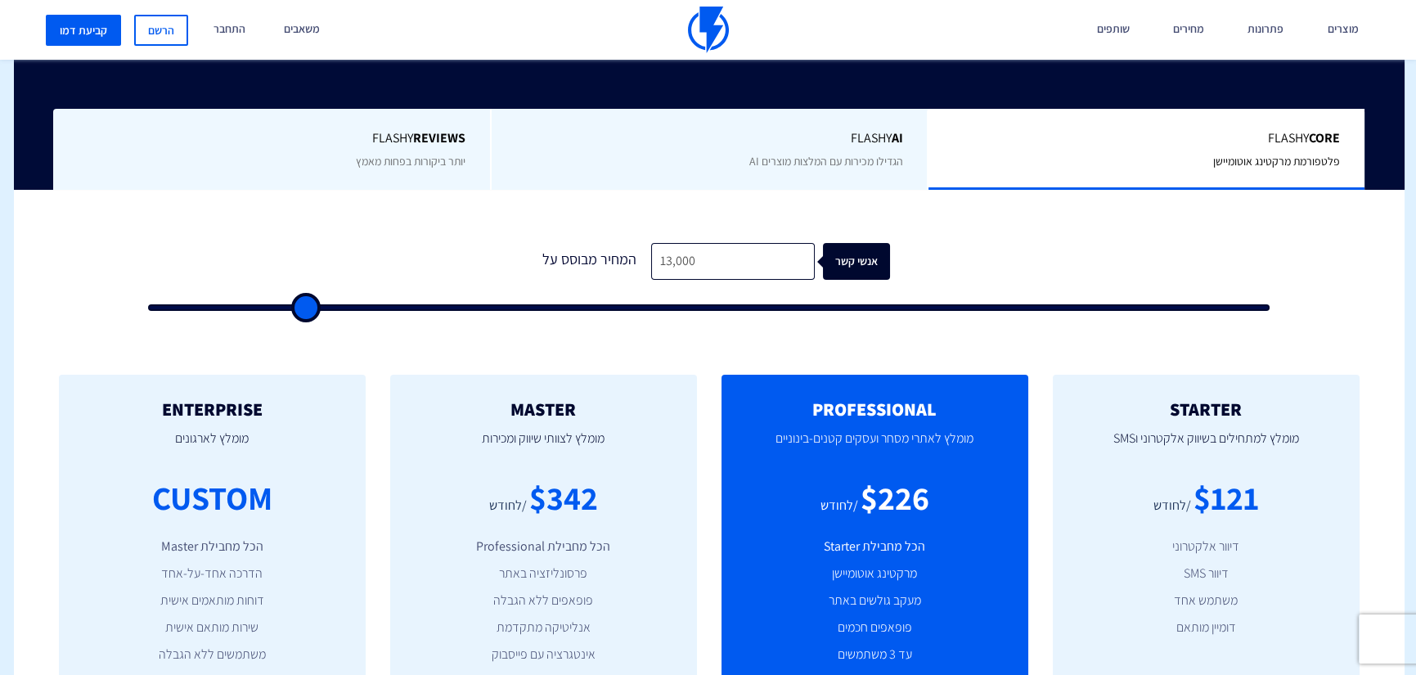
type input "12,500"
type input "12500"
type input "12,000"
type input "12000"
type input "11,500"
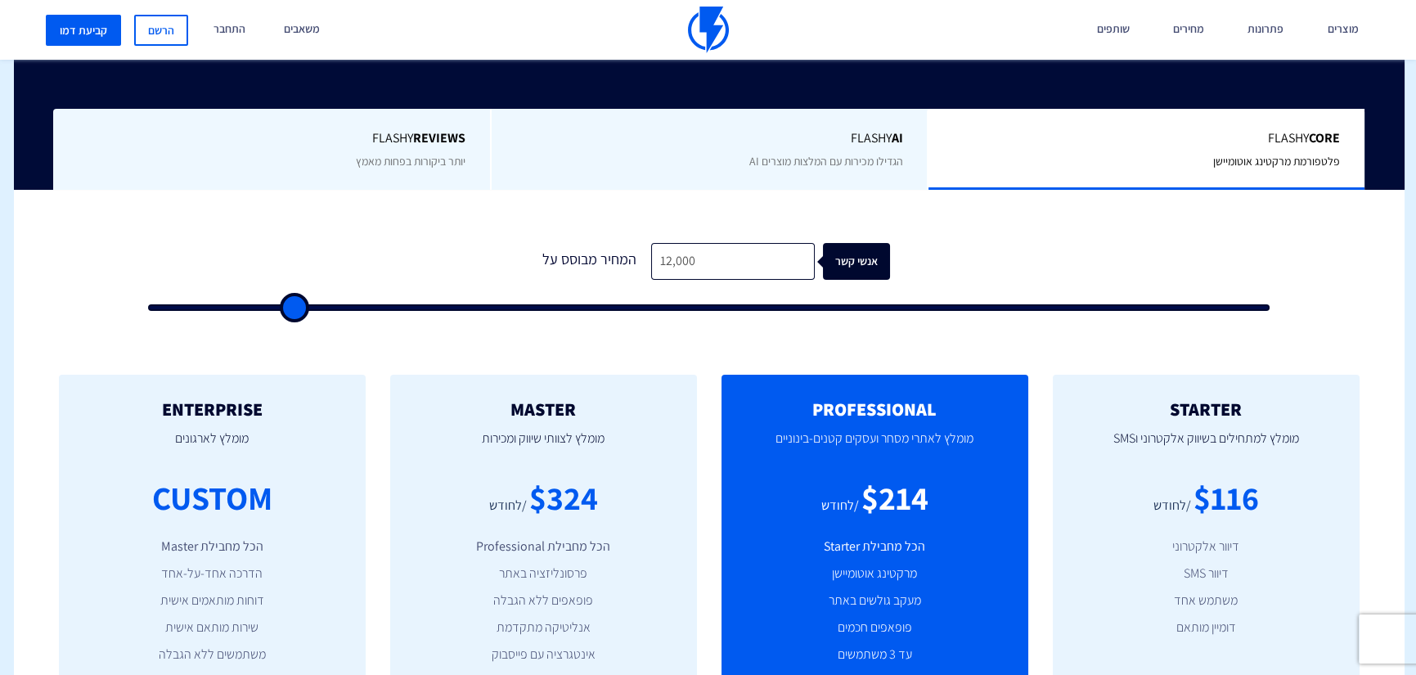
type input "11500"
type input "11,000"
type input "11000"
type input "10,500"
type input "10500"
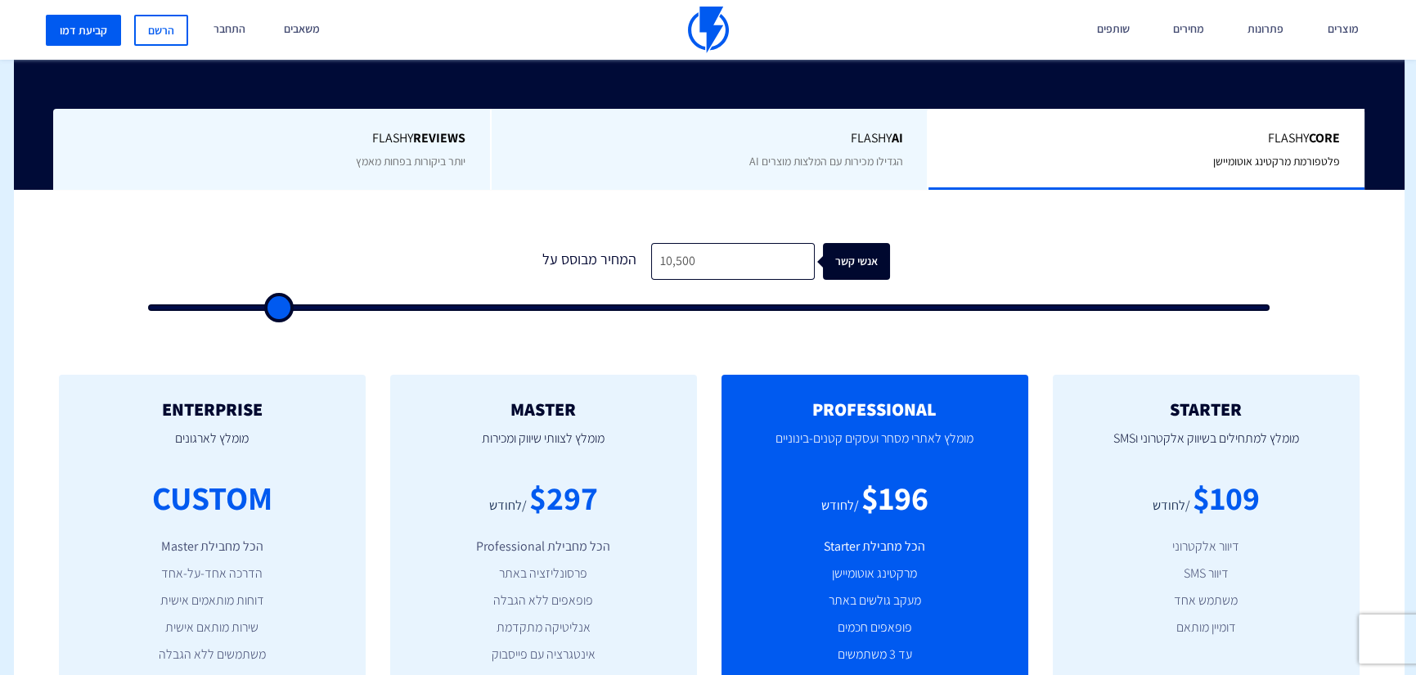
type input "10,000"
drag, startPoint x: 354, startPoint y: 294, endPoint x: 272, endPoint y: 301, distance: 82.1
type input "10000"
click at [272, 304] on input "range" at bounding box center [709, 307] width 1122 height 7
type input "10,500"
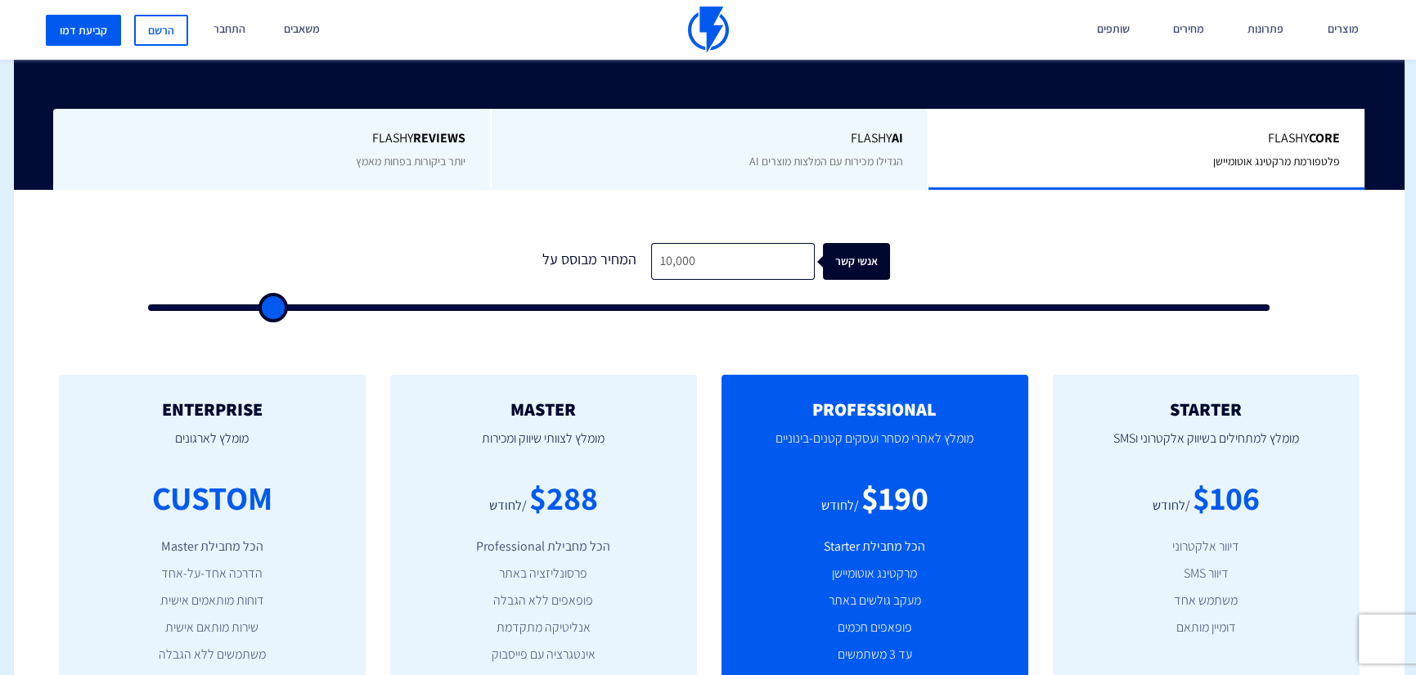
type input "10500"
type input "11,000"
type input "11000"
type input "11,500"
type input "11500"
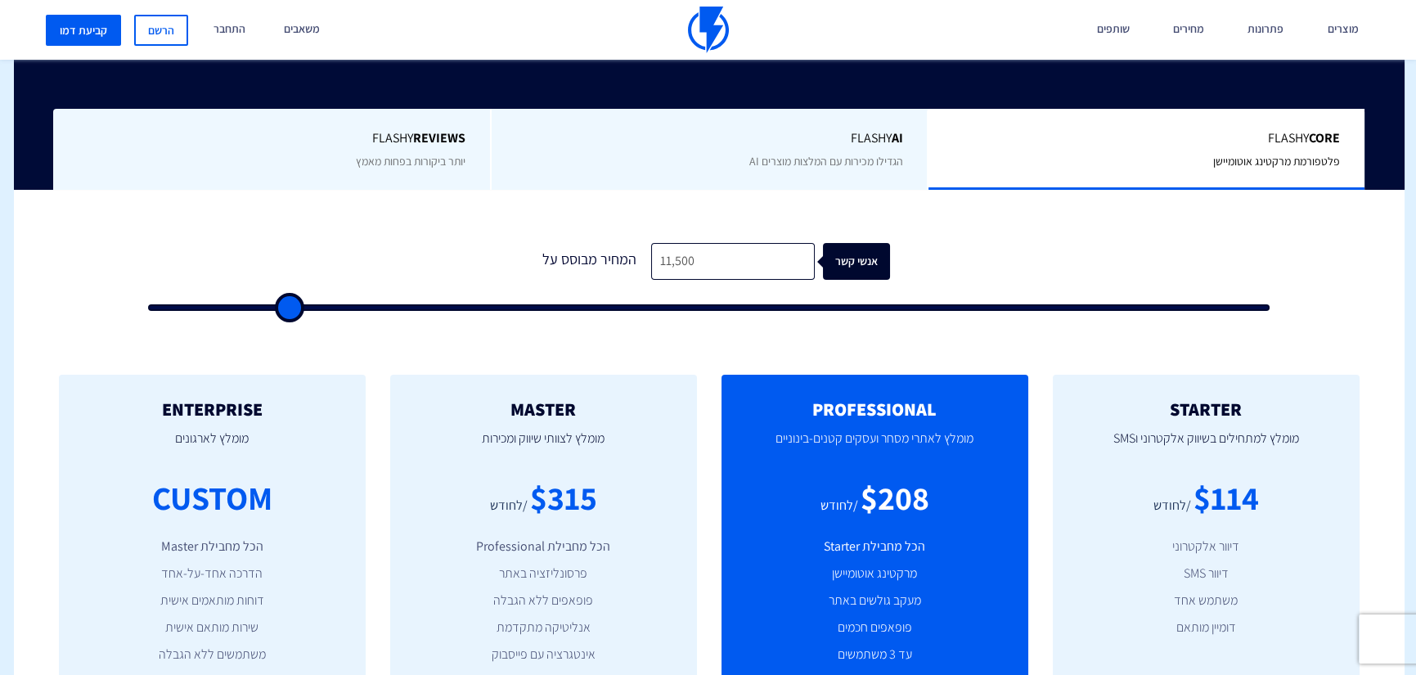
type input "11,000"
type input "11000"
click at [282, 310] on input "range" at bounding box center [709, 307] width 1122 height 7
type input "10,500"
type input "10500"
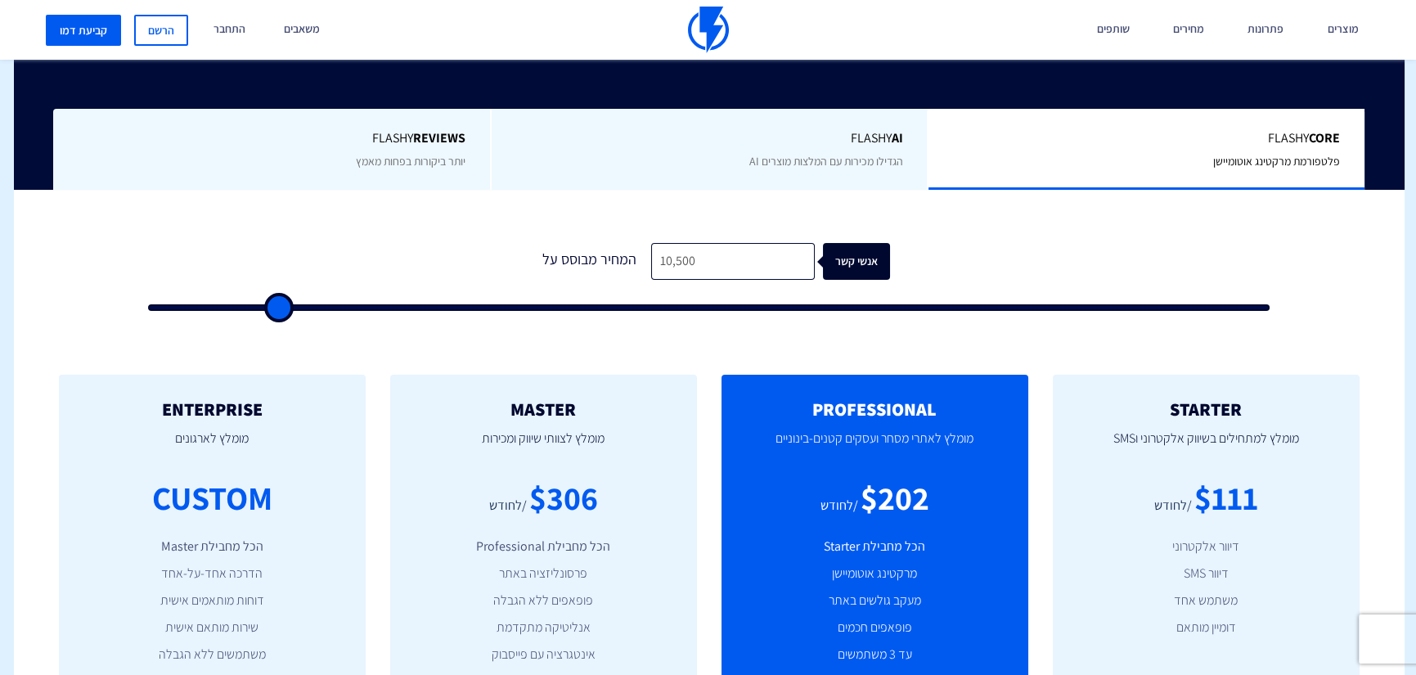
type input "10,000"
type input "10000"
type input "9,500"
type input "9500"
type input "9,000"
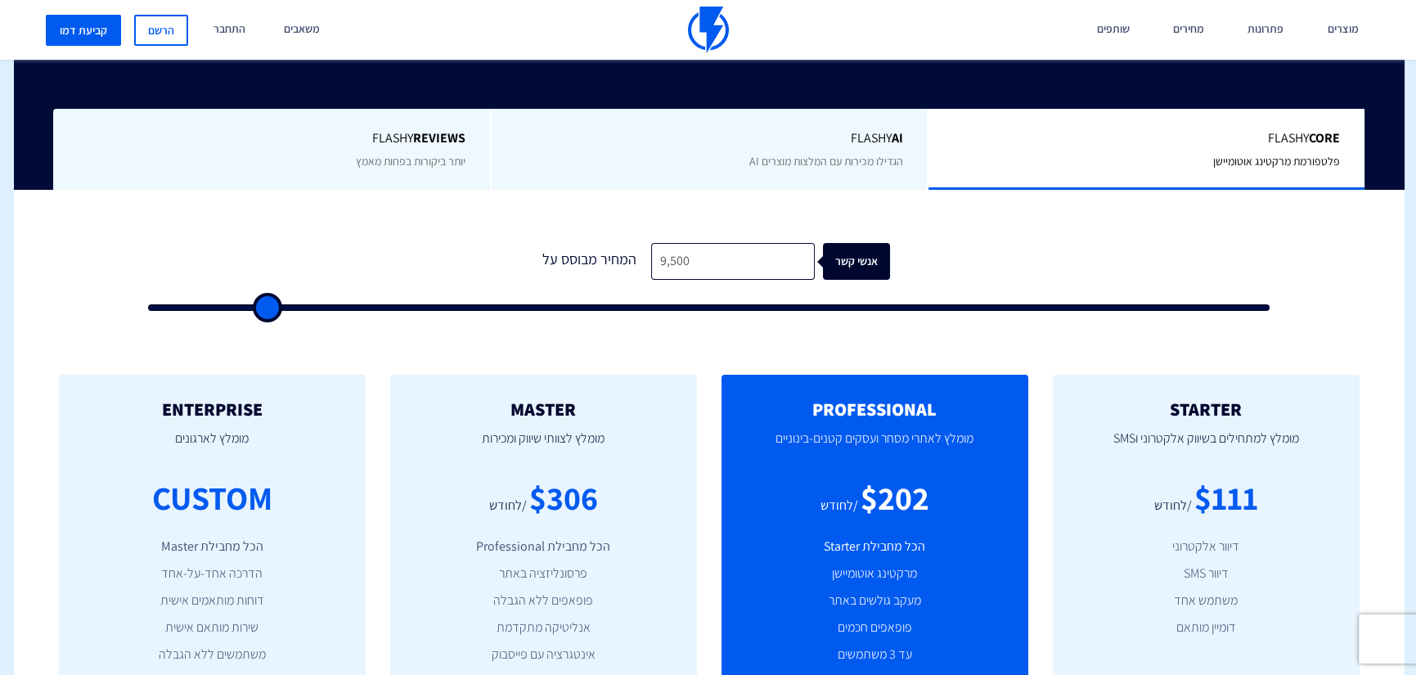
type input "9000"
type input "8,500"
type input "8500"
type input "8,000"
type input "8000"
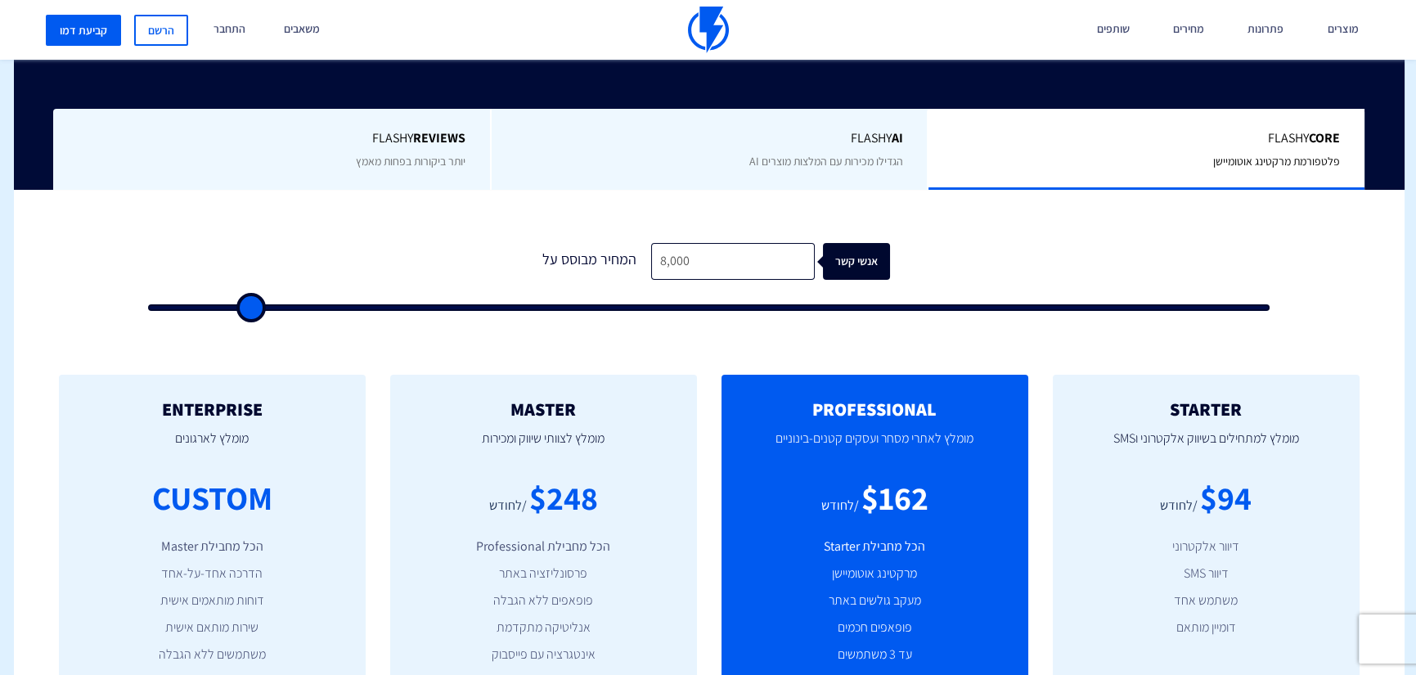
type input "7,500"
type input "7500"
type input "7,000"
type input "7000"
type input "6,500"
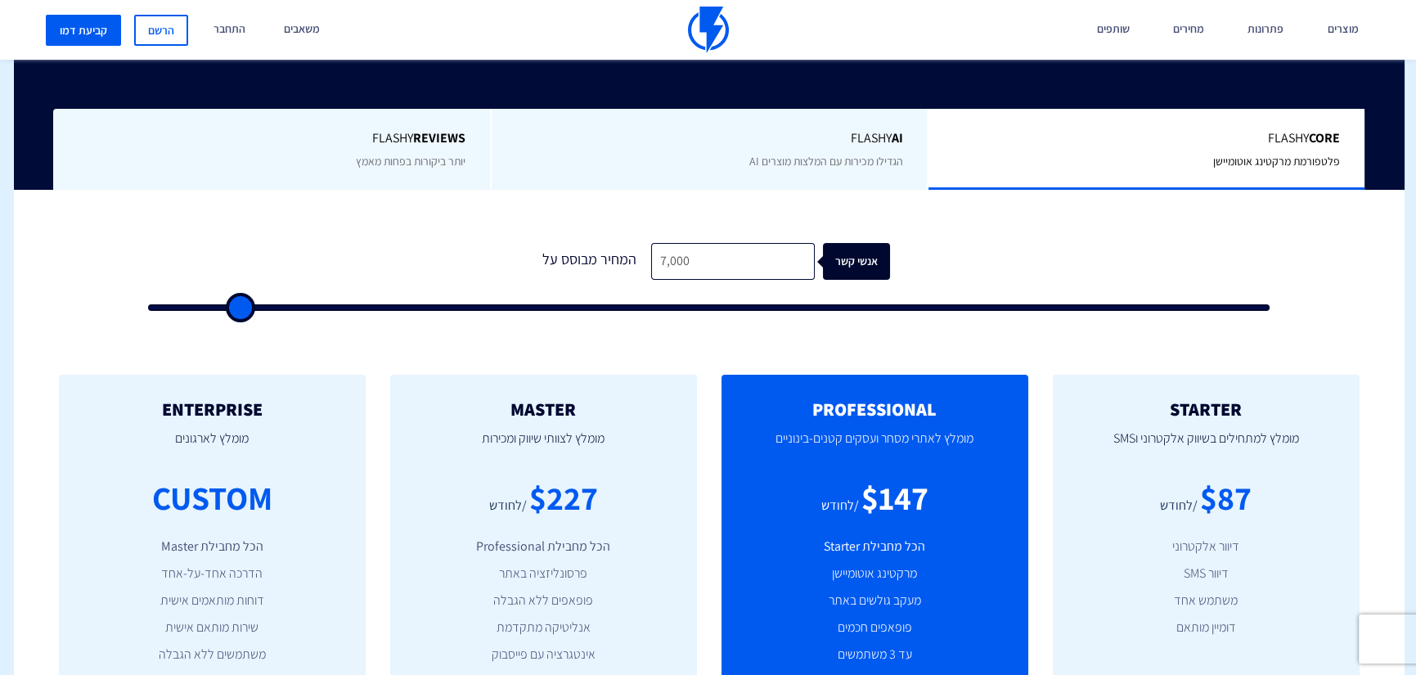
type input "6500"
type input "6,000"
drag, startPoint x: 279, startPoint y: 296, endPoint x: 229, endPoint y: 299, distance: 50.0
type input "6000"
click at [229, 304] on input "range" at bounding box center [709, 307] width 1122 height 7
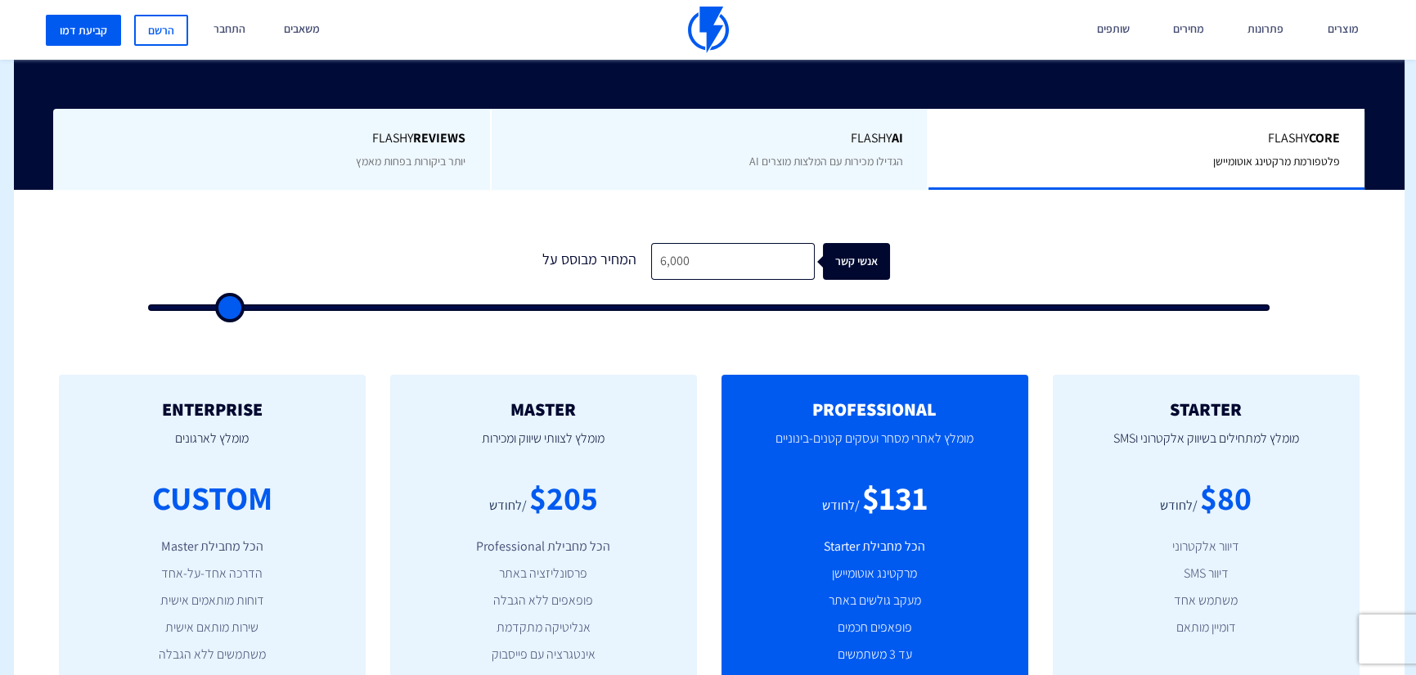
type input "6,500"
type input "6500"
type input "7,000"
type input "7000"
type input "7,500"
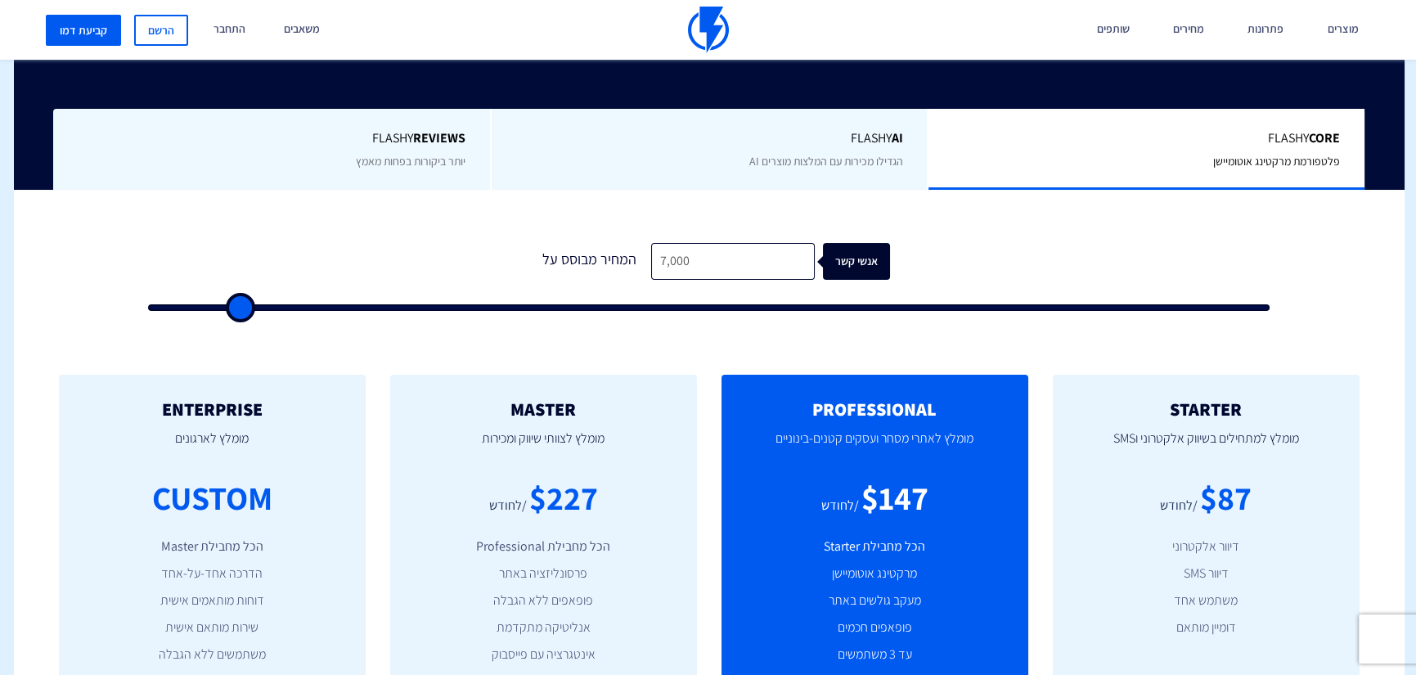
type input "7500"
type input "8,000"
type input "8000"
type input "8,500"
type input "8500"
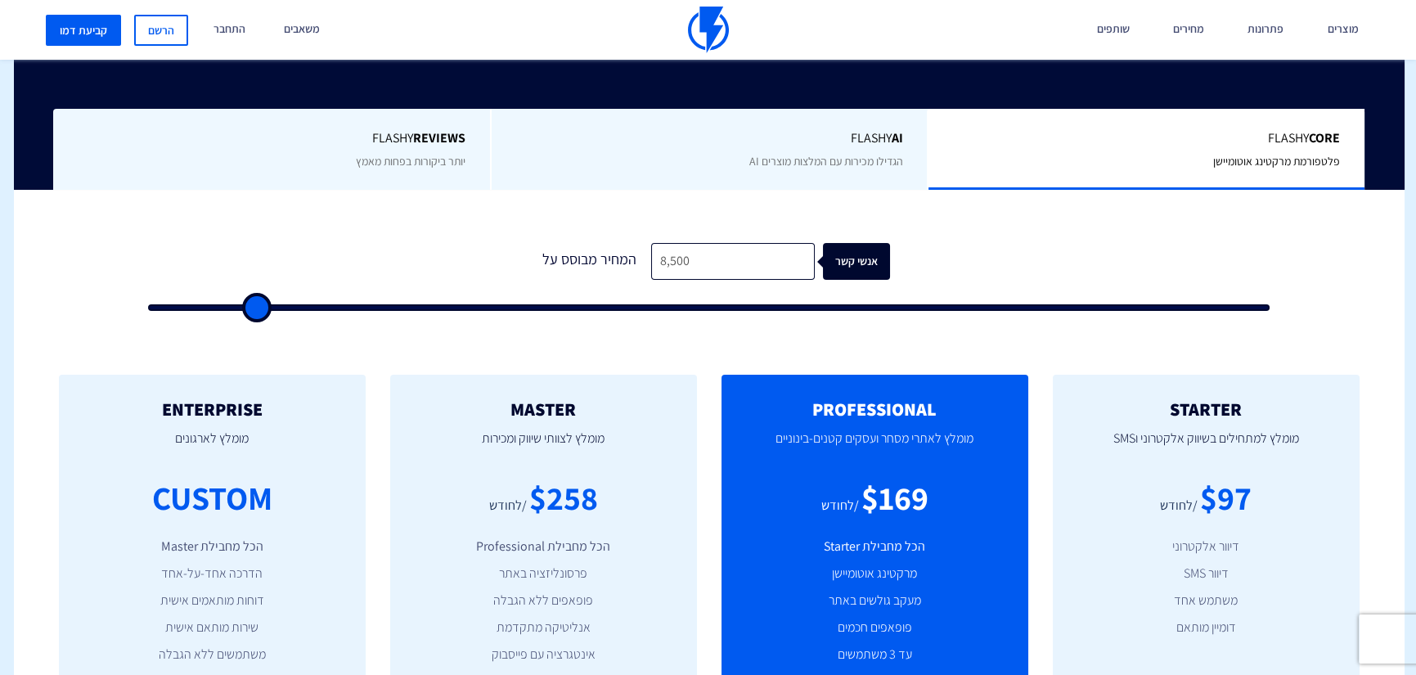
type input "9,000"
drag, startPoint x: 229, startPoint y: 309, endPoint x: 259, endPoint y: 312, distance: 29.6
type input "9000"
click at [259, 311] on input "range" at bounding box center [709, 307] width 1122 height 7
click at [251, 304] on input "range" at bounding box center [709, 307] width 1122 height 7
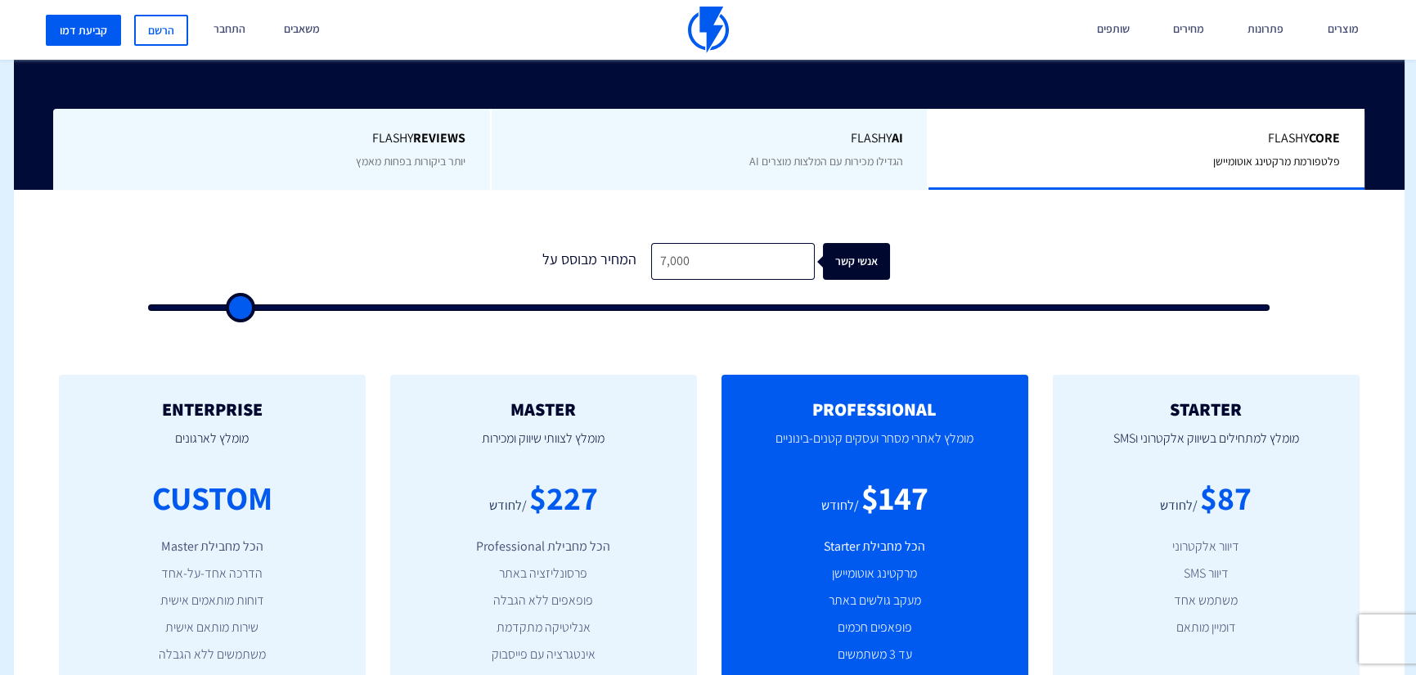
drag, startPoint x: 245, startPoint y: 314, endPoint x: 237, endPoint y: 313, distance: 8.2
click at [237, 311] on input "range" at bounding box center [709, 307] width 1122 height 7
drag, startPoint x: 237, startPoint y: 313, endPoint x: 468, endPoint y: 313, distance: 230.7
click at [461, 311] on input "range" at bounding box center [709, 307] width 1122 height 7
drag, startPoint x: 464, startPoint y: 308, endPoint x: 491, endPoint y: 309, distance: 27.0
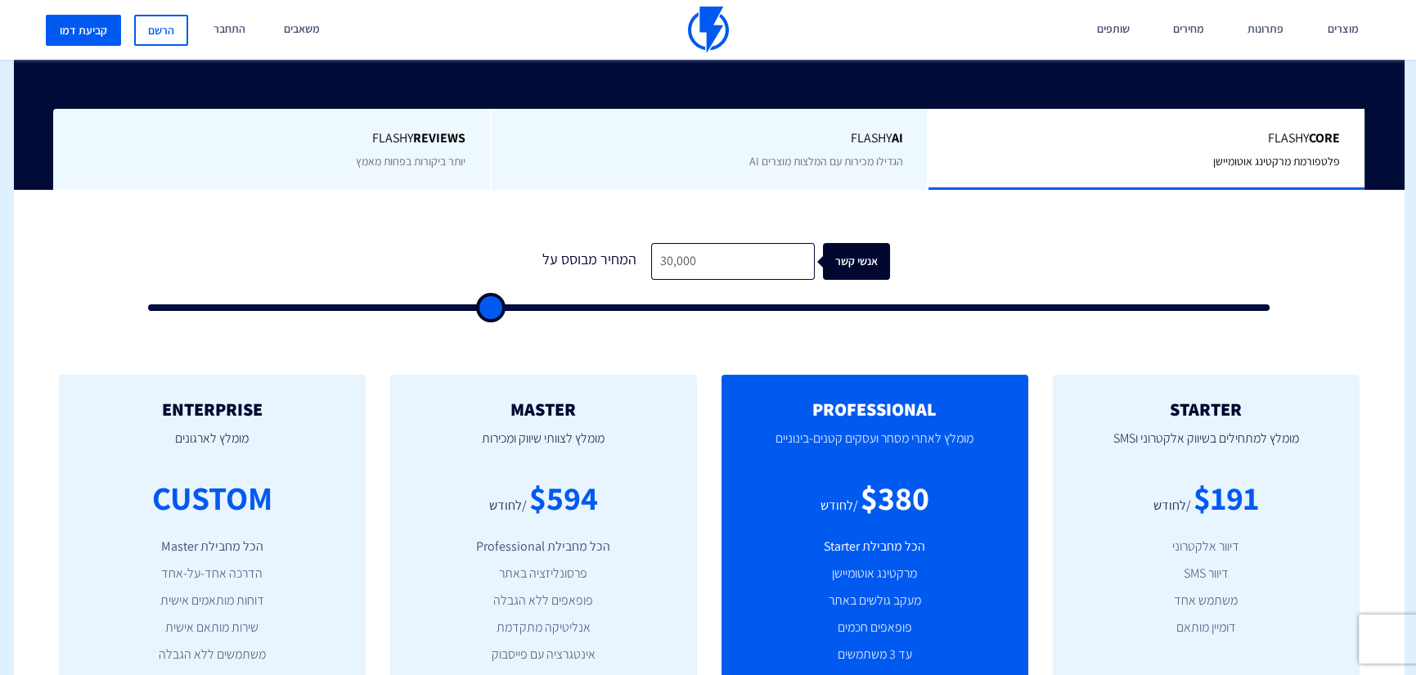
click at [491, 309] on input "range" at bounding box center [709, 307] width 1122 height 7
drag, startPoint x: 657, startPoint y: 258, endPoint x: 666, endPoint y: 261, distance: 9.6
click at [666, 261] on input "30,000" at bounding box center [733, 261] width 164 height 37
drag, startPoint x: 705, startPoint y: 259, endPoint x: 611, endPoint y: 254, distance: 94.3
click at [611, 254] on div "המחיר מבוסס על 25,000 אנשי קשר" at bounding box center [709, 261] width 362 height 37
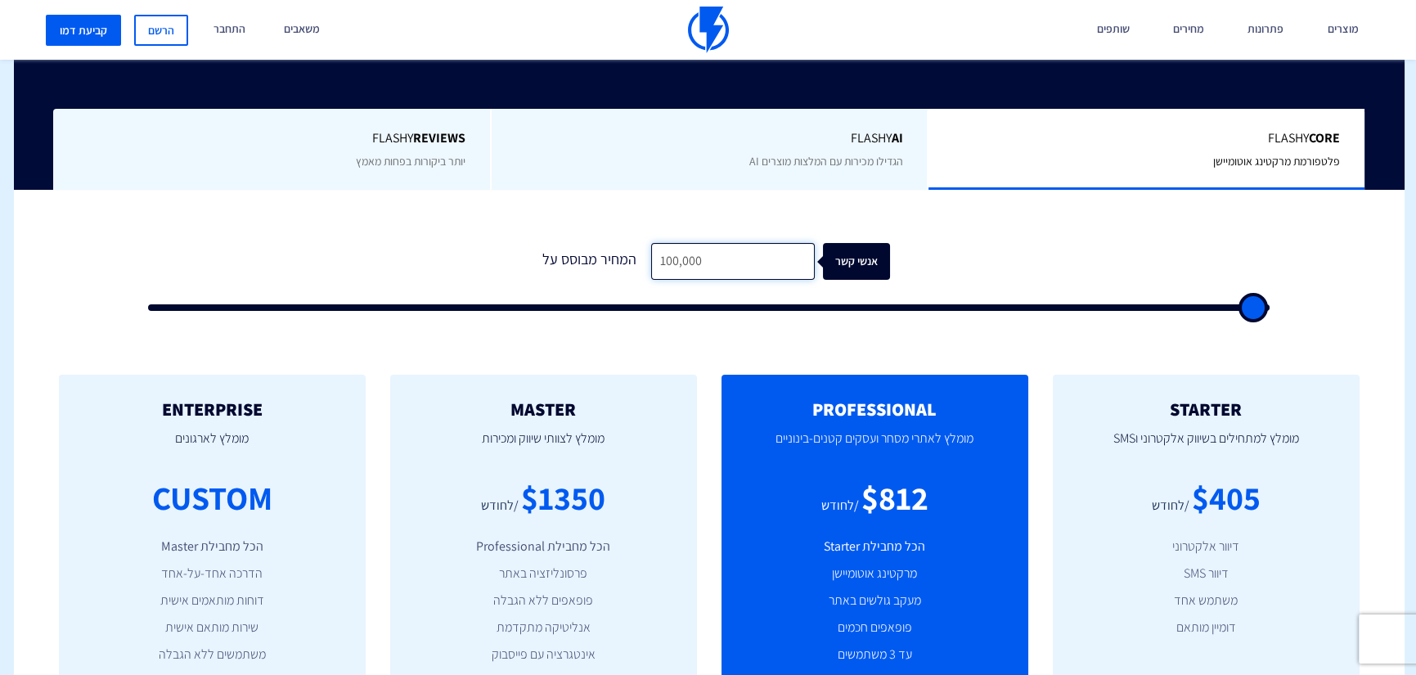
drag, startPoint x: 713, startPoint y: 250, endPoint x: 564, endPoint y: 254, distance: 149.0
click at [564, 254] on div "המחיר מבוסס על 100,000 אנשי קשר" at bounding box center [709, 261] width 362 height 37
click at [653, 259] on input "55,000" at bounding box center [733, 261] width 164 height 37
drag, startPoint x: 695, startPoint y: 266, endPoint x: 621, endPoint y: 263, distance: 74.5
click at [621, 263] on div "המחיר מבוסס על 95,000 אנשי קשר" at bounding box center [709, 261] width 362 height 37
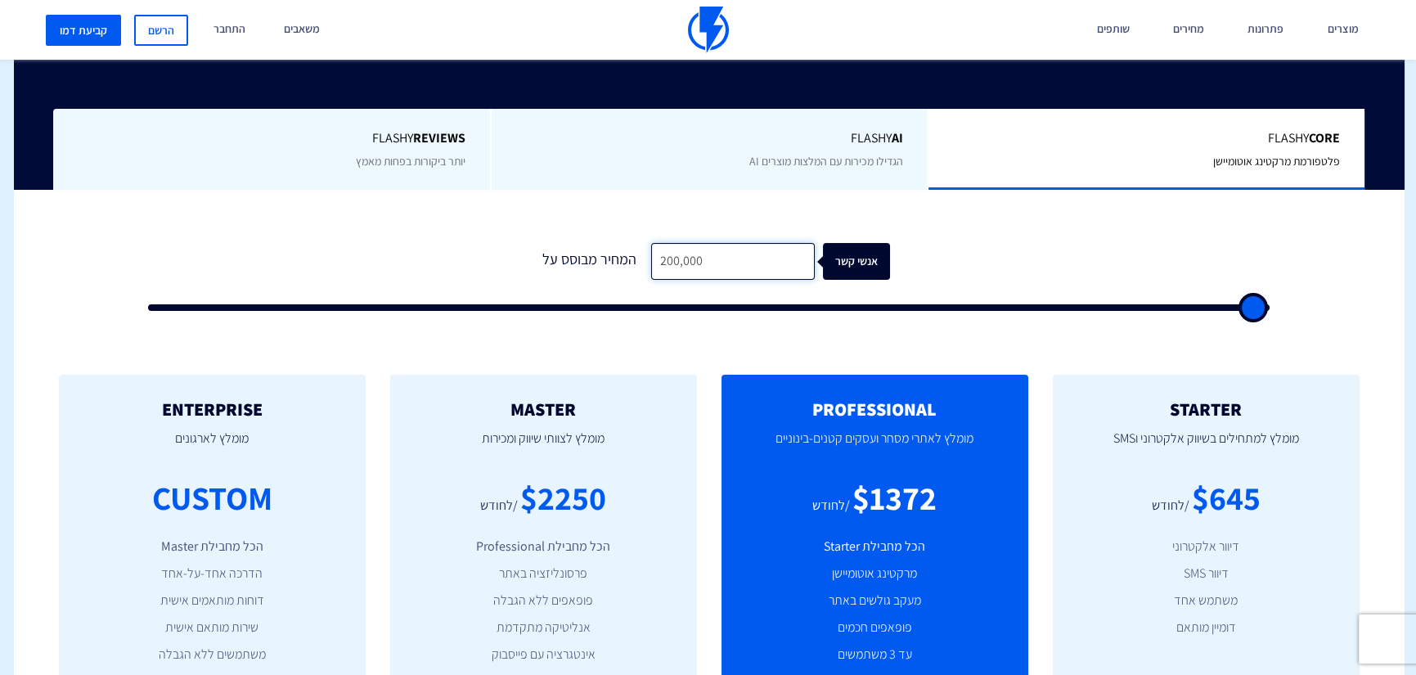
drag, startPoint x: 710, startPoint y: 259, endPoint x: 639, endPoint y: 259, distance: 71.2
click at [639, 259] on div "המחיר מבוסס על 200,000 אנשי קשר" at bounding box center [709, 261] width 362 height 37
drag, startPoint x: 658, startPoint y: 260, endPoint x: 605, endPoint y: 260, distance: 52.4
click at [605, 260] on div "המחיר מבוסס על 150,000 אנשי קשר" at bounding box center [709, 261] width 362 height 37
drag, startPoint x: 699, startPoint y: 260, endPoint x: 614, endPoint y: 258, distance: 85.1
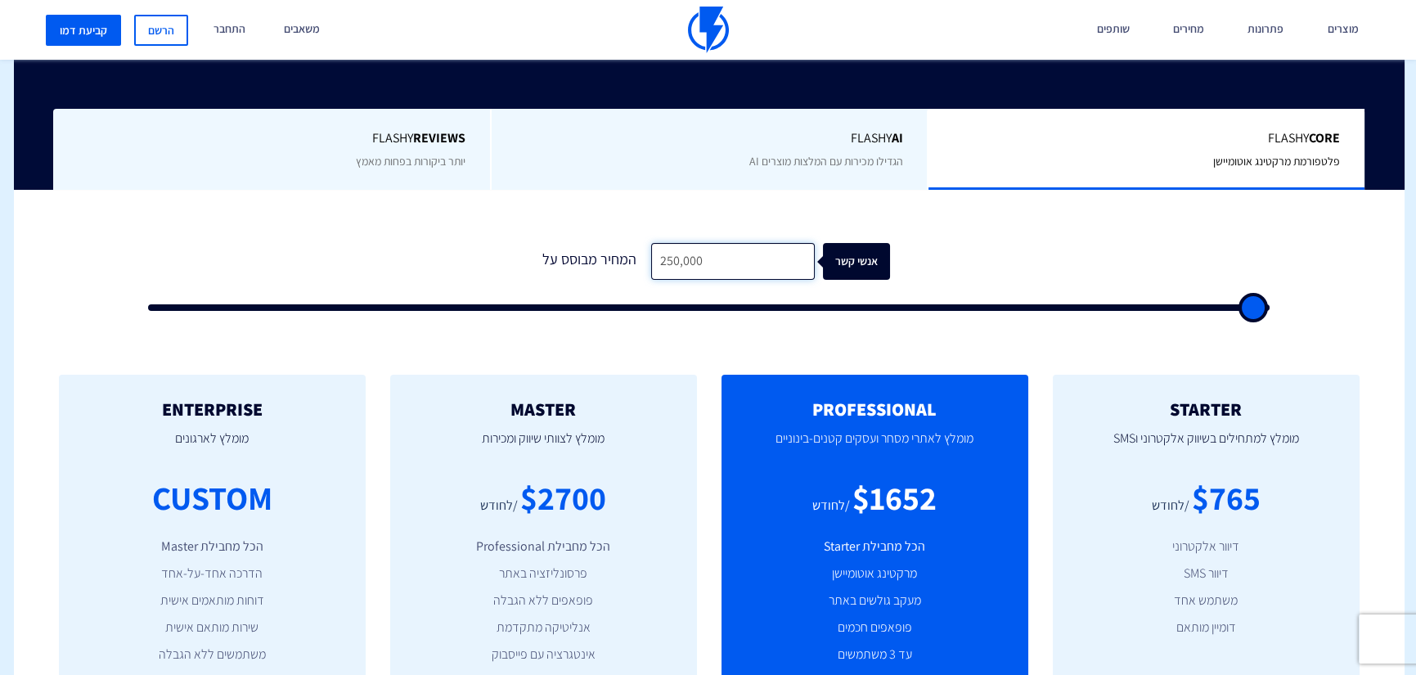
click at [614, 258] on div "המחיר מבוסס על 250,000 אנשי קשר" at bounding box center [709, 261] width 362 height 37
drag, startPoint x: 711, startPoint y: 263, endPoint x: 654, endPoint y: 263, distance: 56.4
click at [654, 263] on input "155,000" at bounding box center [733, 261] width 164 height 37
drag, startPoint x: 659, startPoint y: 266, endPoint x: 635, endPoint y: 262, distance: 24.9
click at [635, 262] on div "המחיר מבוסס על 205,000 אנשי קשר" at bounding box center [709, 261] width 362 height 37
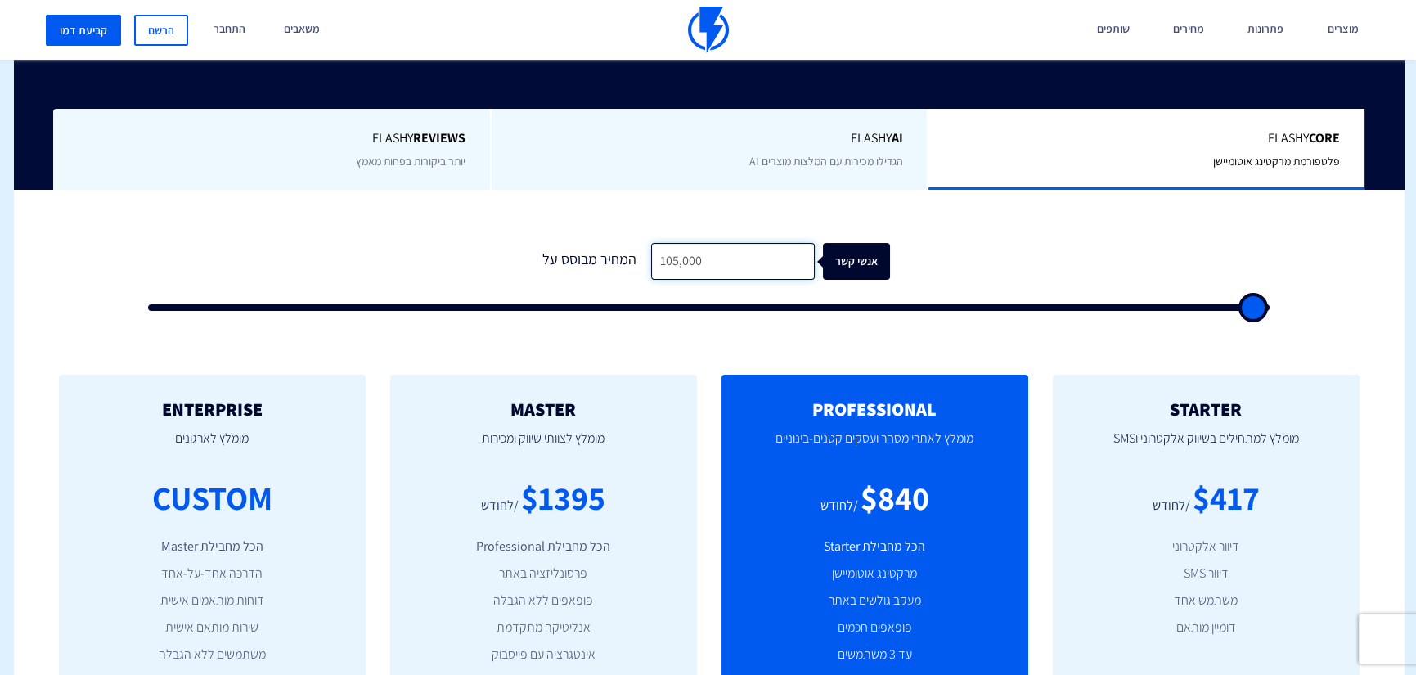
drag, startPoint x: 716, startPoint y: 258, endPoint x: 605, endPoint y: 259, distance: 111.3
click at [605, 259] on div "המחיר מבוסס על 105,000 אנשי קשר" at bounding box center [709, 261] width 362 height 37
